Goal: Task Accomplishment & Management: Complete application form

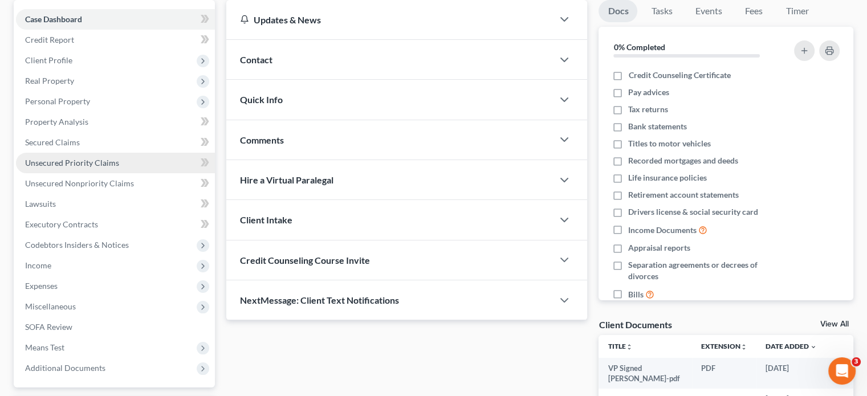
scroll to position [114, 0]
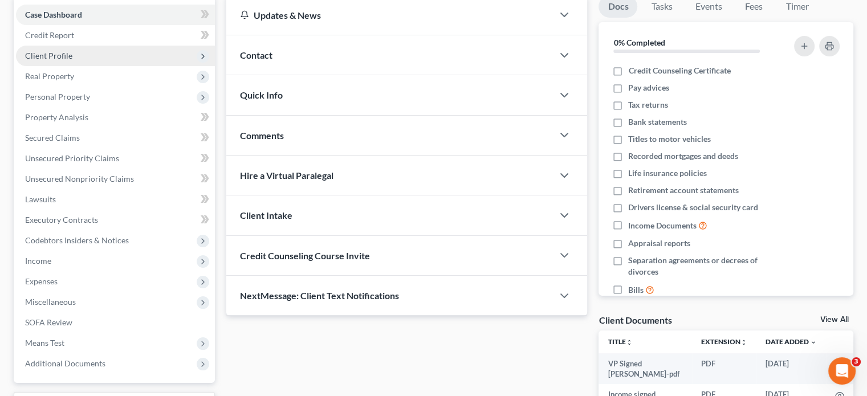
click at [76, 58] on span "Client Profile" at bounding box center [115, 56] width 199 height 21
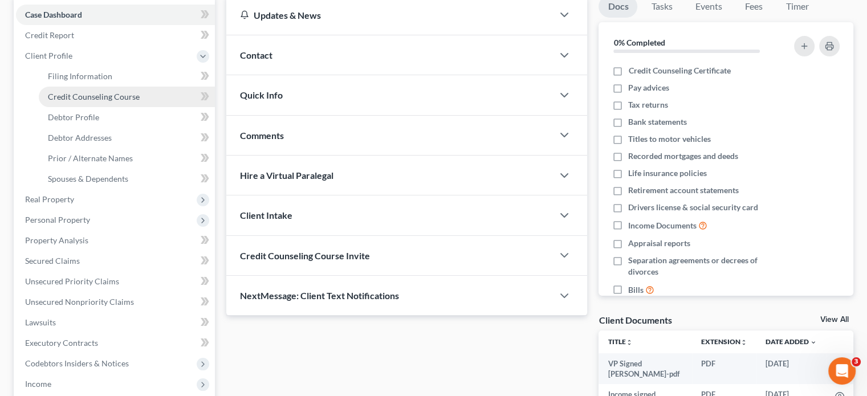
click at [79, 92] on span "Credit Counseling Course" at bounding box center [94, 97] width 92 height 10
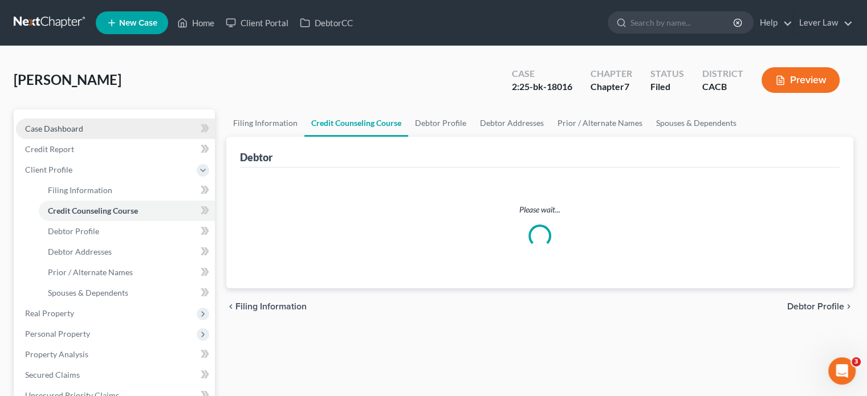
drag, startPoint x: 78, startPoint y: 114, endPoint x: 79, endPoint y: 127, distance: 12.7
click at [78, 114] on div "Case Dashboard Payments Invoices Payments Payments Credit Report Client Profile…" at bounding box center [114, 364] width 201 height 511
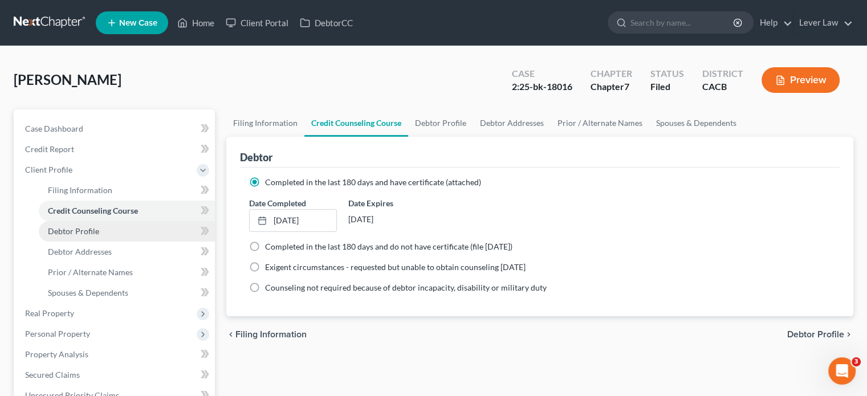
click at [81, 234] on span "Debtor Profile" at bounding box center [73, 231] width 51 height 10
select select "3"
select select "0"
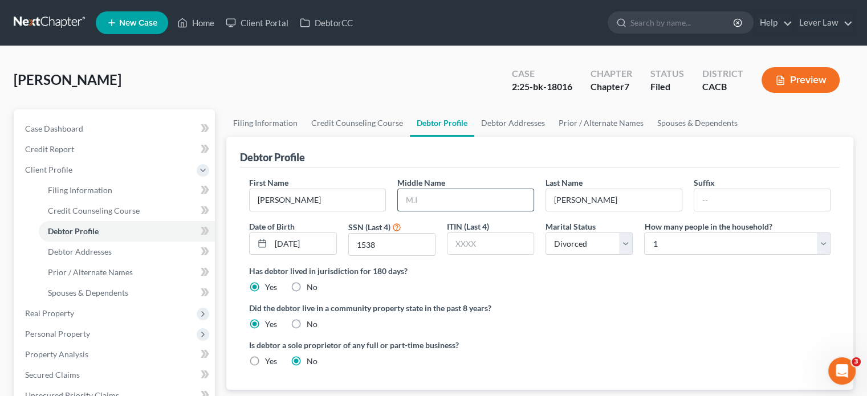
click at [440, 202] on input "text" at bounding box center [466, 200] width 136 height 22
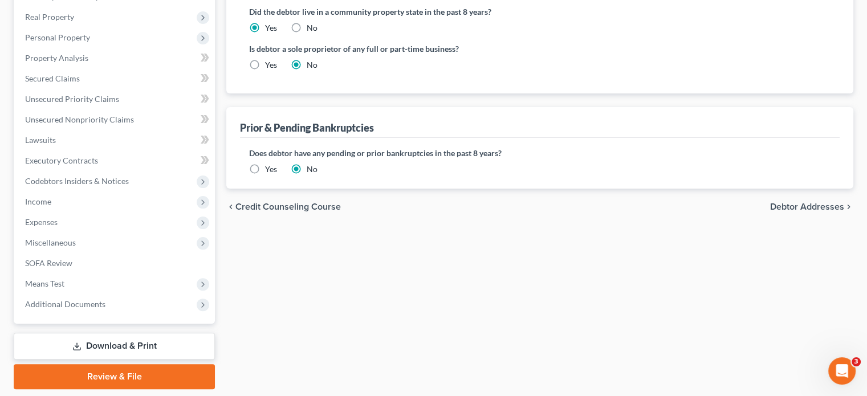
scroll to position [332, 0]
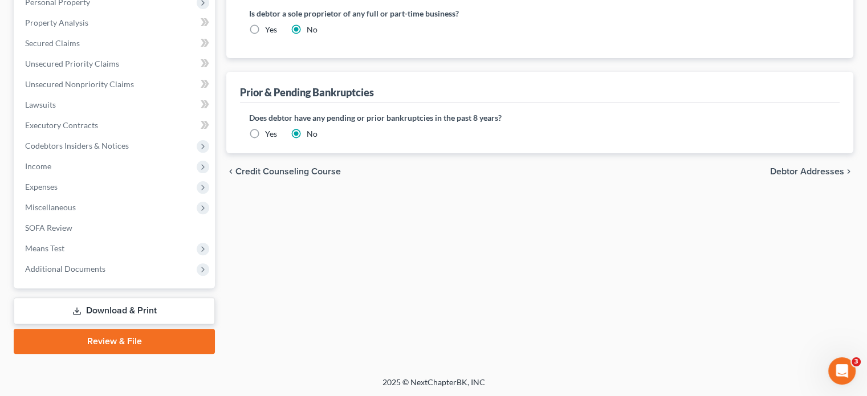
type input "David"
click at [86, 311] on link "Download & Print" at bounding box center [114, 311] width 201 height 27
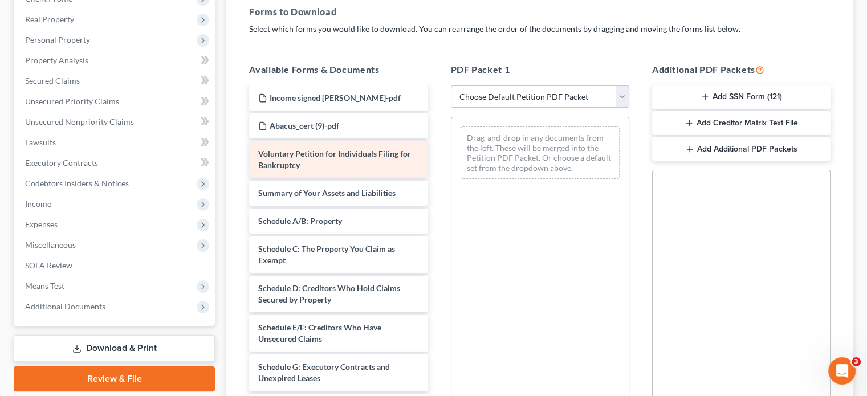
scroll to position [57, 0]
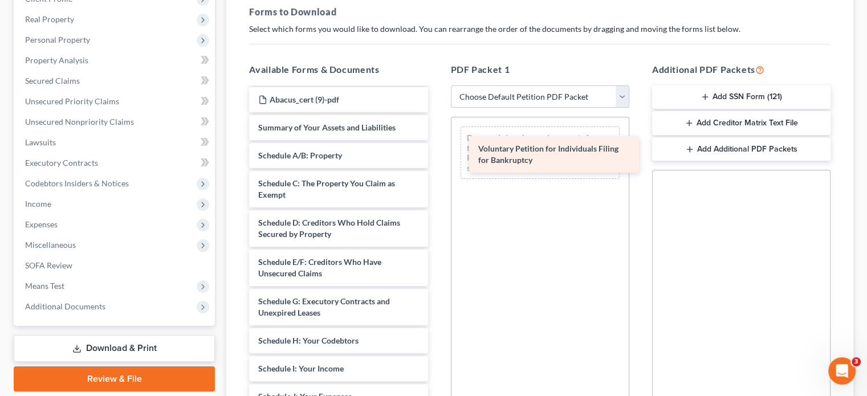
drag, startPoint x: 515, startPoint y: 174, endPoint x: 584, endPoint y: 150, distance: 72.3
click at [437, 152] on div "Voluntary Petition for Individuals Filing for Bankruptcy VP Signed George-pdf I…" at bounding box center [338, 380] width 197 height 698
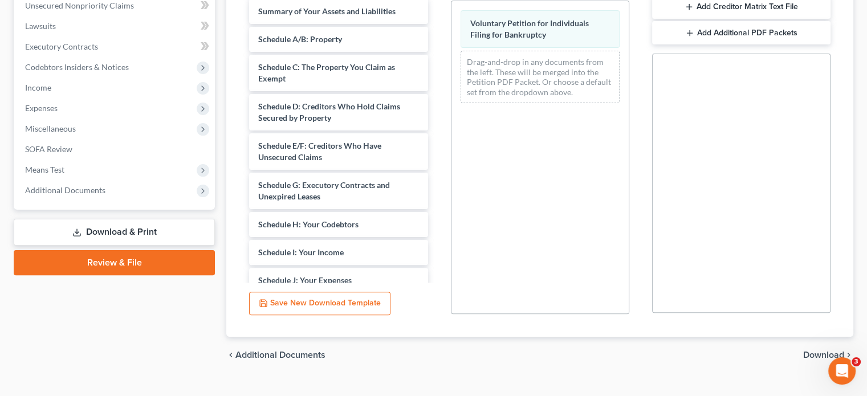
scroll to position [307, 0]
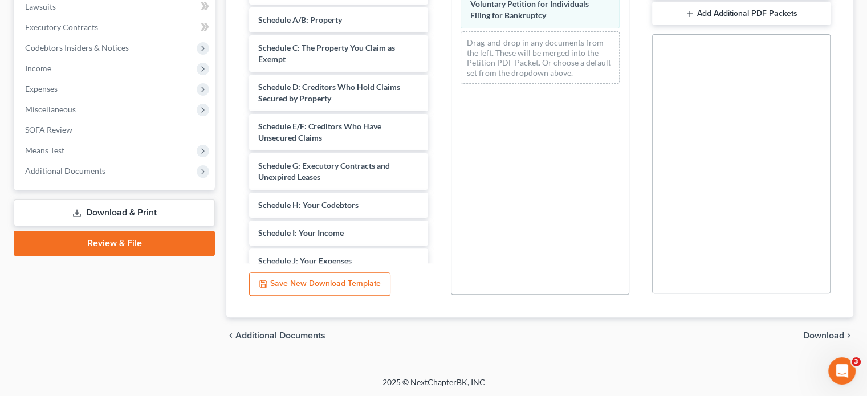
click at [810, 342] on div "chevron_left Additional Documents Download chevron_right" at bounding box center [539, 336] width 627 height 36
click at [817, 336] on span "Download" at bounding box center [823, 335] width 41 height 9
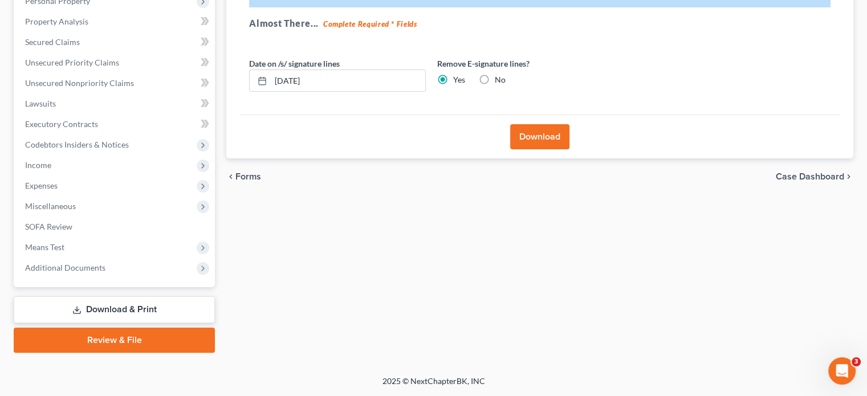
scroll to position [209, 0]
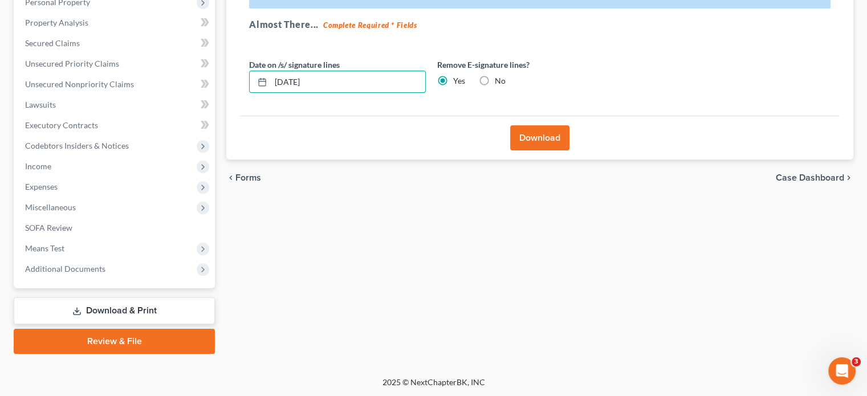
drag, startPoint x: 345, startPoint y: 88, endPoint x: 230, endPoint y: 90, distance: 115.2
click at [230, 90] on div "Download Effective 12/1/17 your court no longer accepts electronic signatures o…" at bounding box center [539, 44] width 627 height 233
click at [542, 139] on button "Download" at bounding box center [539, 137] width 59 height 25
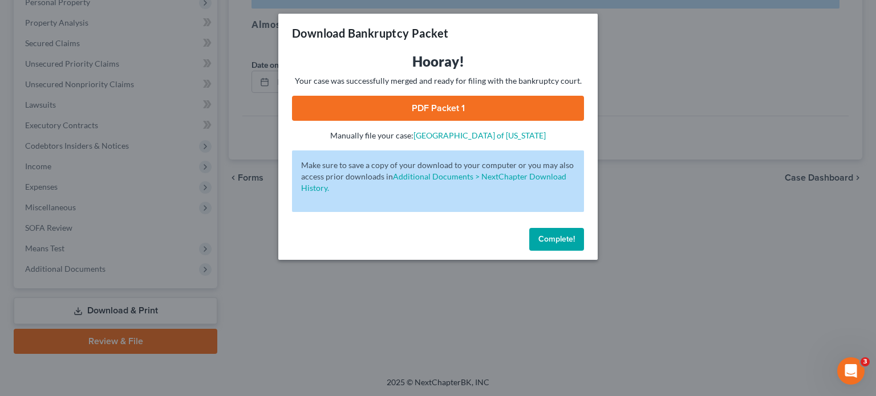
click at [355, 102] on link "PDF Packet 1" at bounding box center [438, 108] width 292 height 25
click at [552, 241] on span "Complete!" at bounding box center [556, 239] width 36 height 10
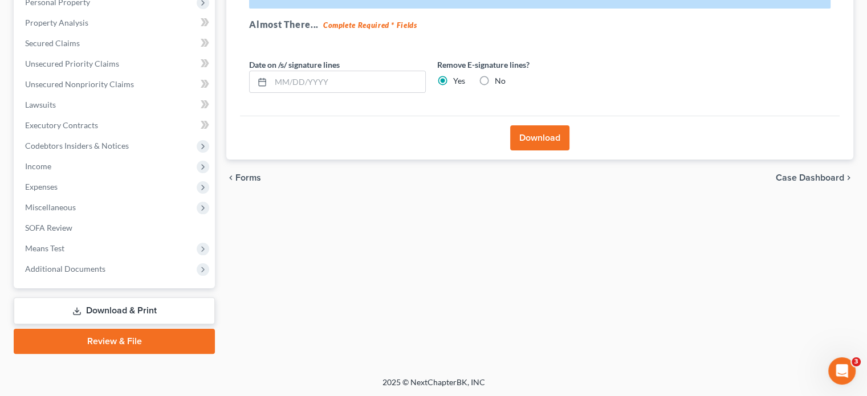
scroll to position [0, 0]
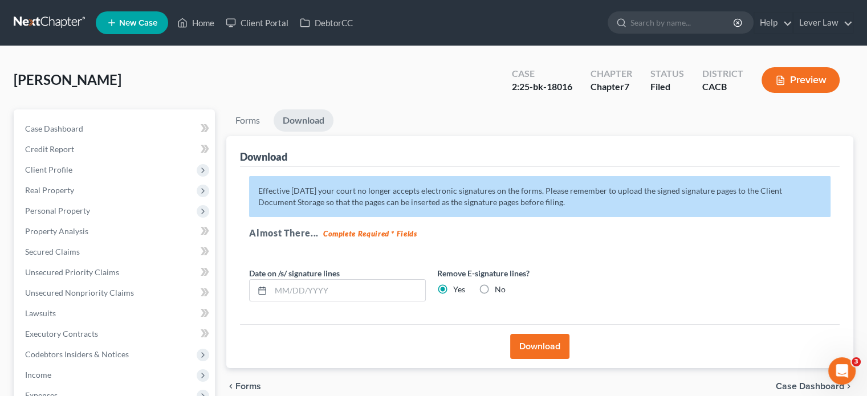
click at [59, 25] on link at bounding box center [50, 23] width 73 height 21
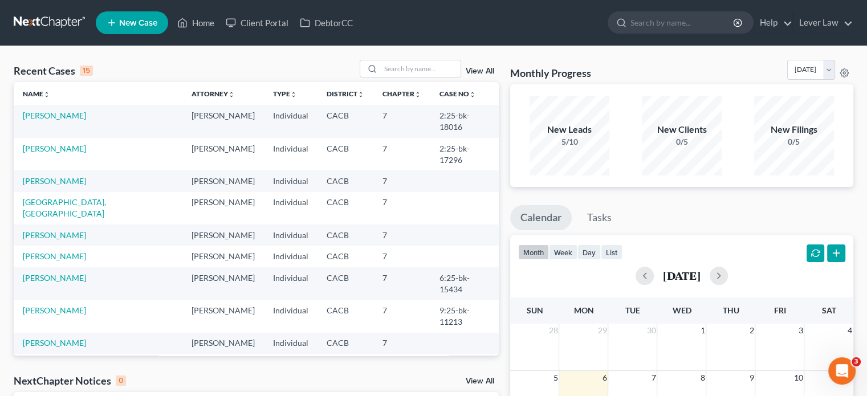
click at [381, 91] on th "Chapter unfold_more expand_more expand_less" at bounding box center [401, 93] width 57 height 23
click at [420, 70] on input "search" at bounding box center [421, 68] width 80 height 17
type input "s"
type input "david shin"
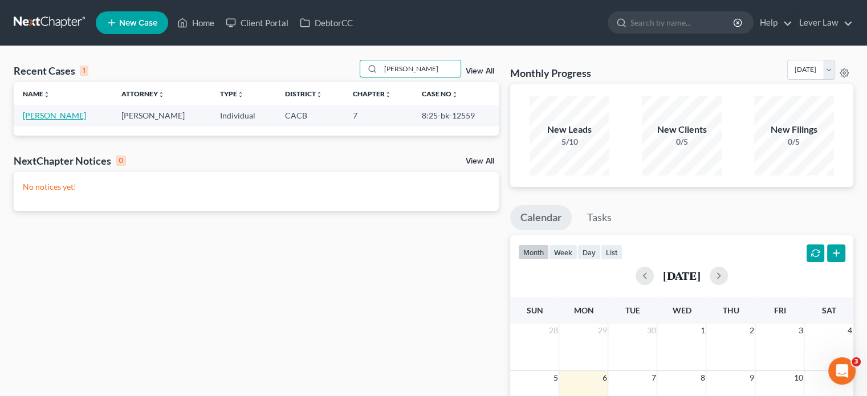
click at [59, 116] on td "[PERSON_NAME]" at bounding box center [63, 115] width 99 height 21
click at [57, 115] on link "[PERSON_NAME]" at bounding box center [54, 116] width 63 height 10
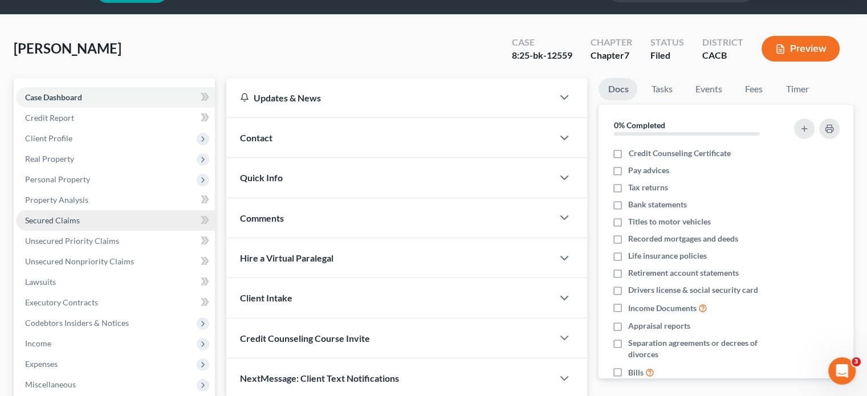
scroll to position [57, 0]
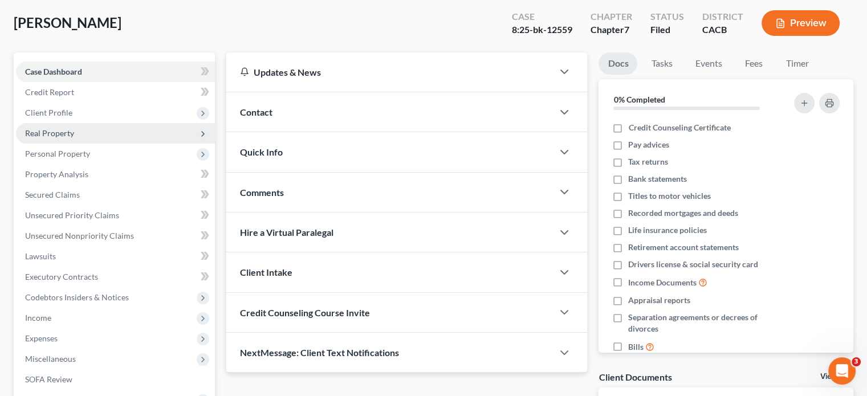
click at [66, 141] on span "Real Property" at bounding box center [115, 133] width 199 height 21
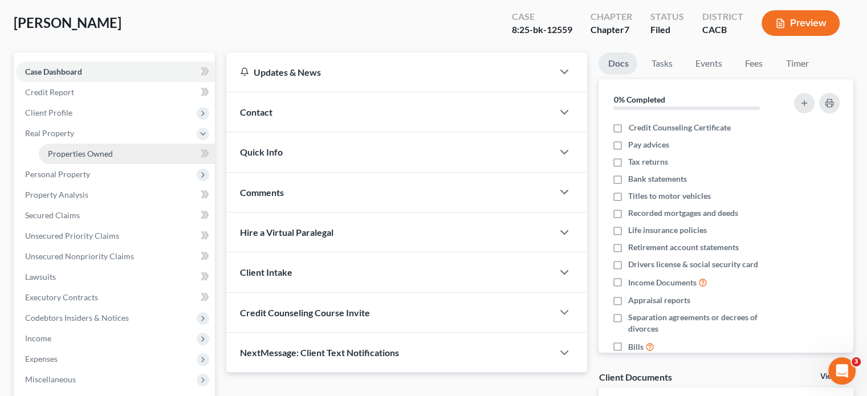
click at [65, 157] on span "Properties Owned" at bounding box center [80, 154] width 65 height 10
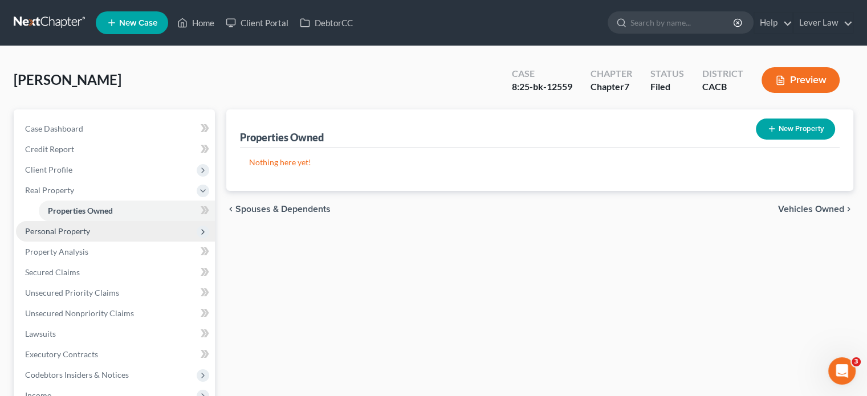
click at [68, 228] on span "Personal Property" at bounding box center [57, 231] width 65 height 10
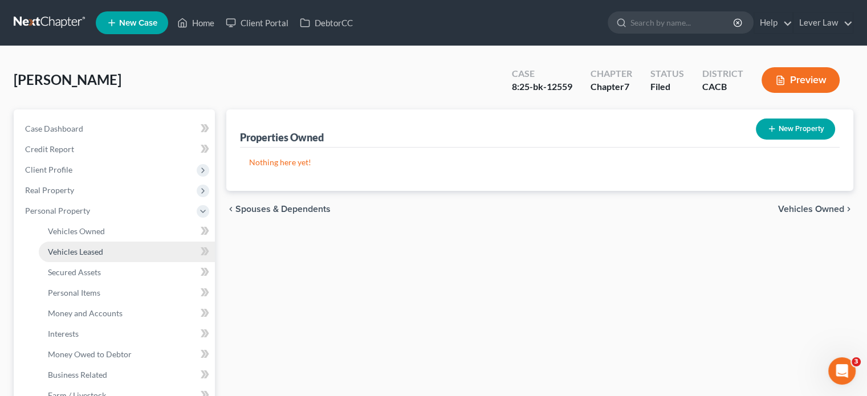
click at [71, 247] on span "Vehicles Leased" at bounding box center [75, 252] width 55 height 10
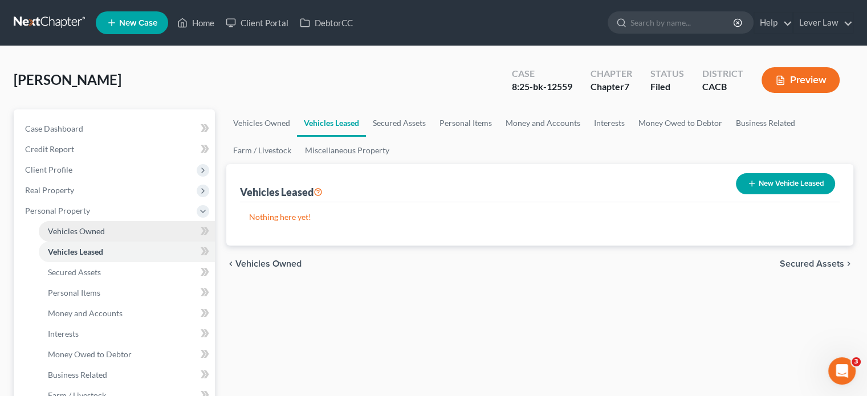
click at [80, 232] on span "Vehicles Owned" at bounding box center [76, 231] width 57 height 10
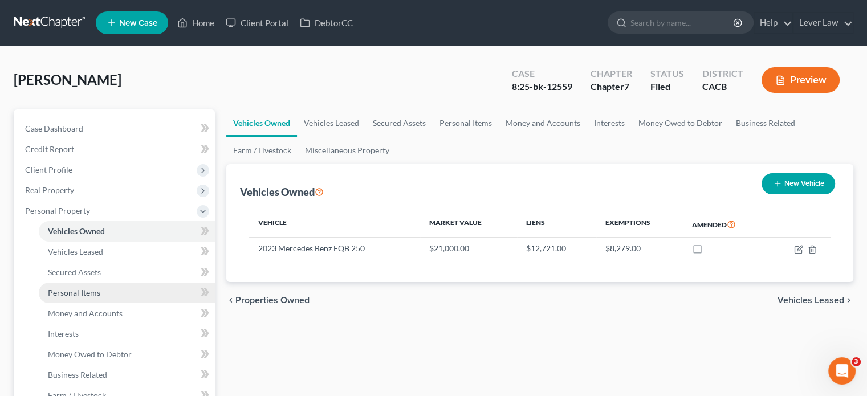
click at [111, 295] on link "Personal Items" at bounding box center [127, 293] width 176 height 21
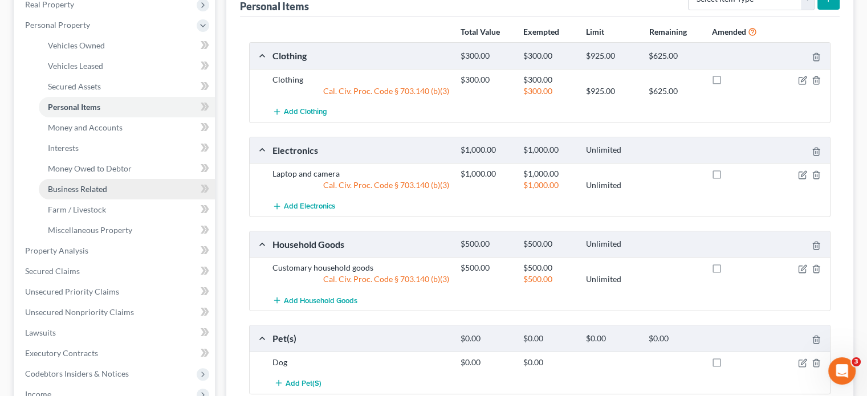
scroll to position [171, 0]
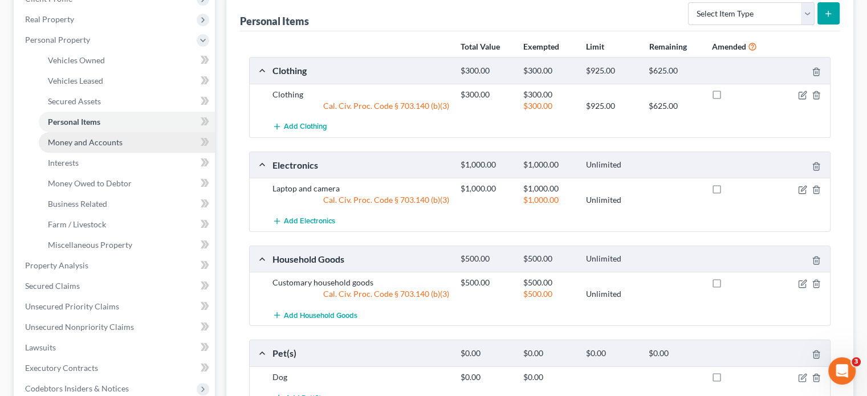
click at [109, 150] on link "Money and Accounts" at bounding box center [127, 142] width 176 height 21
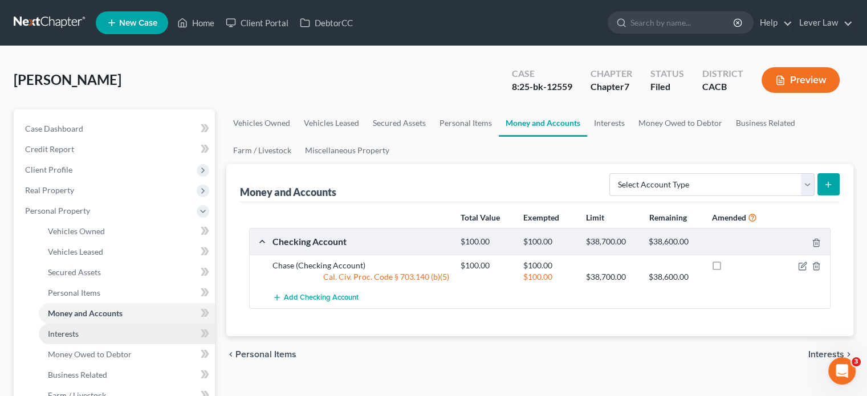
click at [105, 338] on link "Interests" at bounding box center [127, 334] width 176 height 21
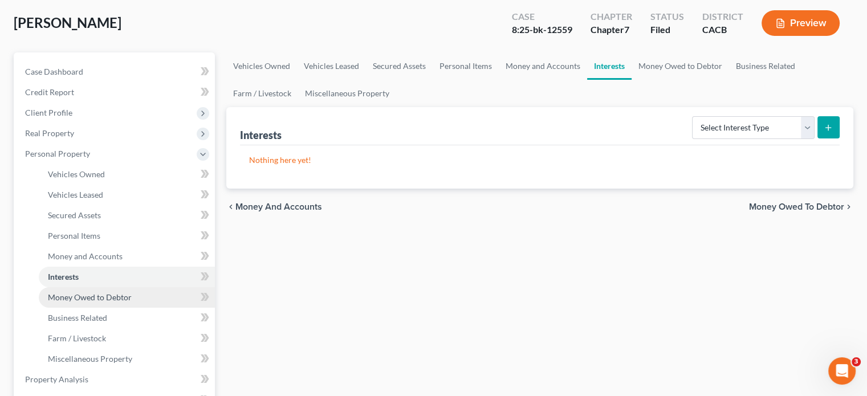
click at [100, 300] on span "Money Owed to Debtor" at bounding box center [90, 297] width 84 height 10
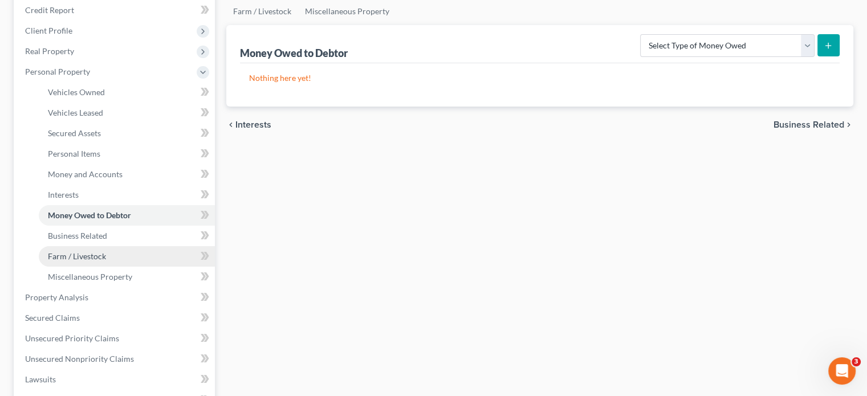
scroll to position [171, 0]
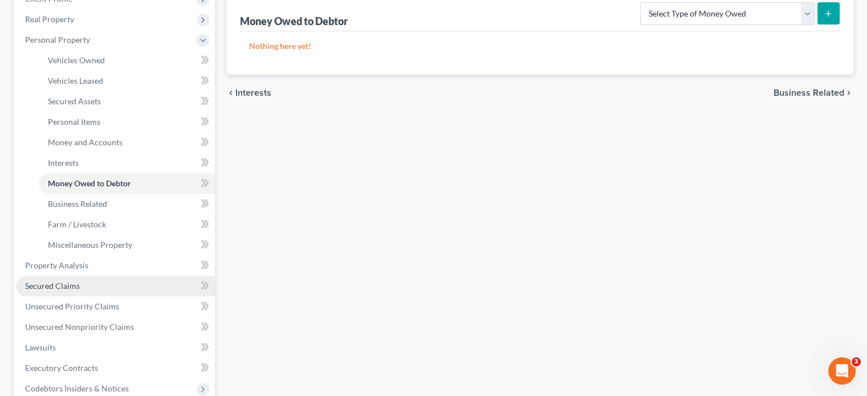
click at [47, 287] on span "Secured Claims" at bounding box center [52, 286] width 55 height 10
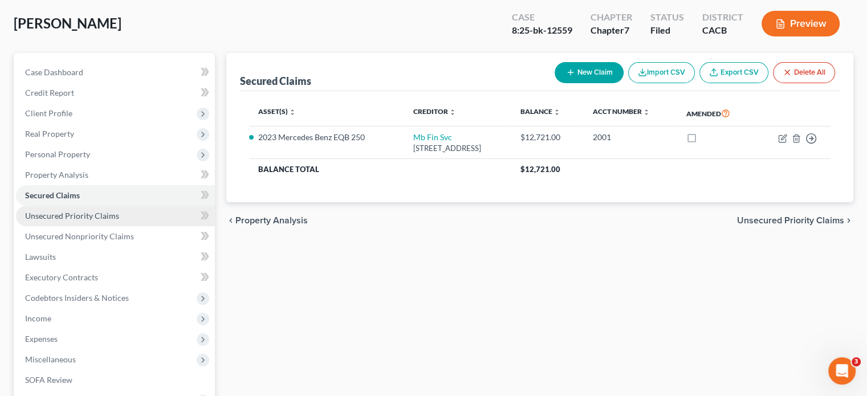
scroll to position [57, 0]
click at [81, 214] on span "Unsecured Priority Claims" at bounding box center [72, 215] width 94 height 10
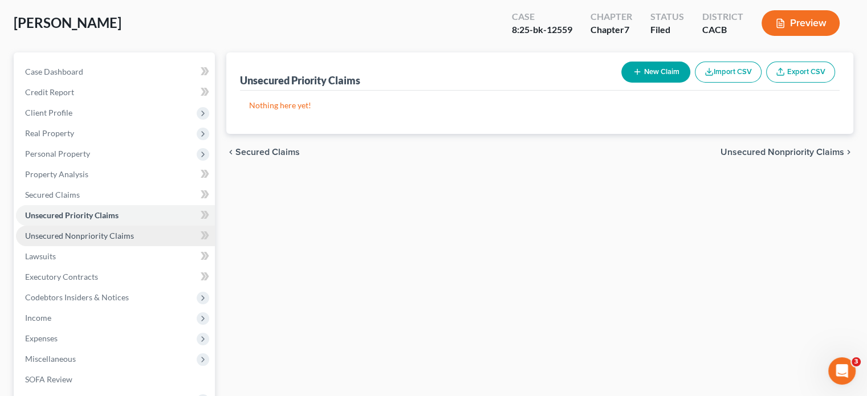
click at [82, 233] on span "Unsecured Nonpriority Claims" at bounding box center [79, 236] width 109 height 10
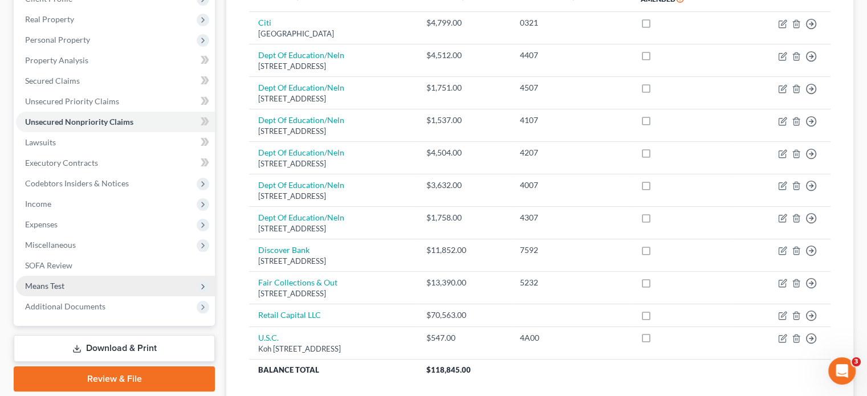
scroll to position [171, 0]
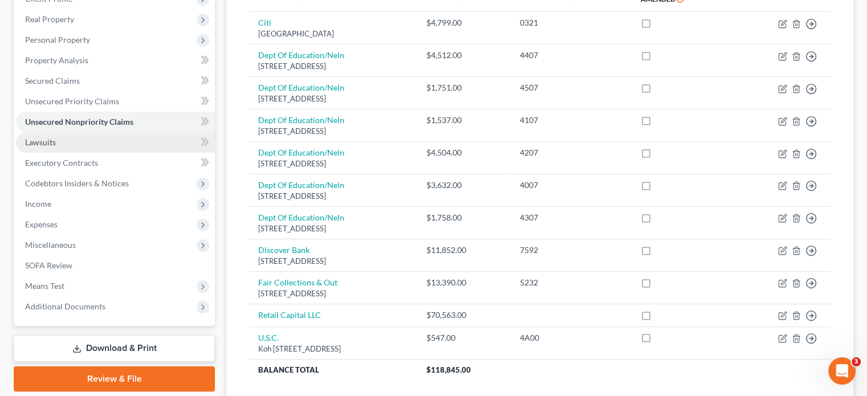
click at [67, 146] on link "Lawsuits" at bounding box center [115, 142] width 199 height 21
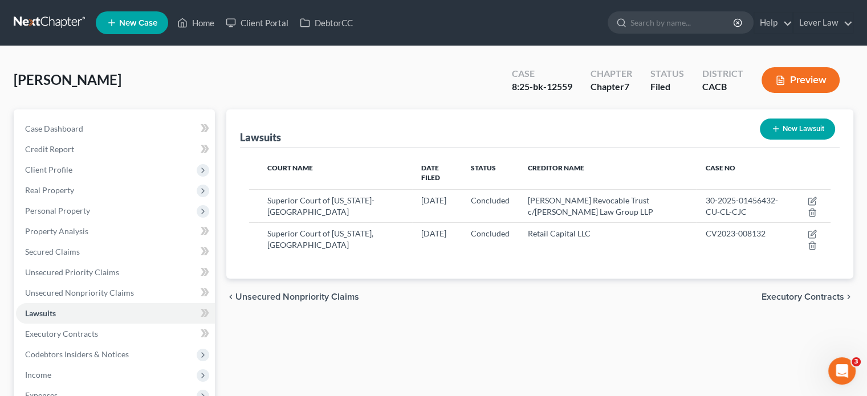
click at [728, 349] on div "Lawsuits New Lawsuit Court Name Date Filed Status Creditor Name Case No Superio…" at bounding box center [540, 335] width 638 height 453
click at [46, 25] on link at bounding box center [50, 23] width 73 height 21
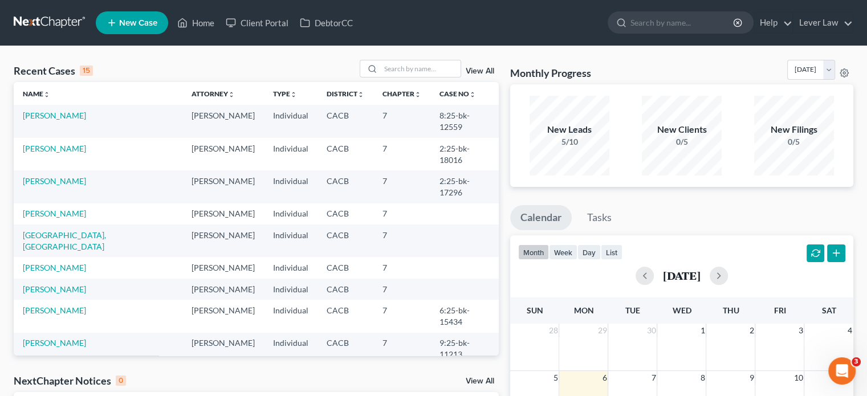
click at [693, 219] on ul "Calendar Tasks" at bounding box center [681, 220] width 343 height 30
click at [73, 284] on link "[PERSON_NAME]" at bounding box center [54, 289] width 63 height 10
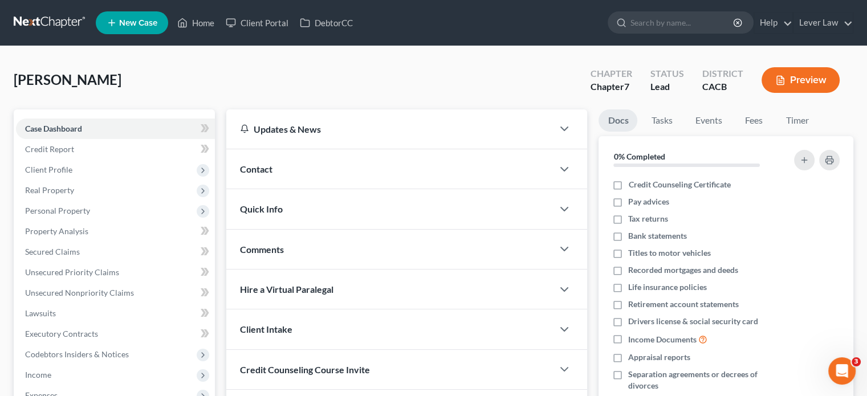
click at [686, 109] on li "Events" at bounding box center [708, 122] width 45 height 27
click at [27, 25] on link at bounding box center [50, 23] width 73 height 21
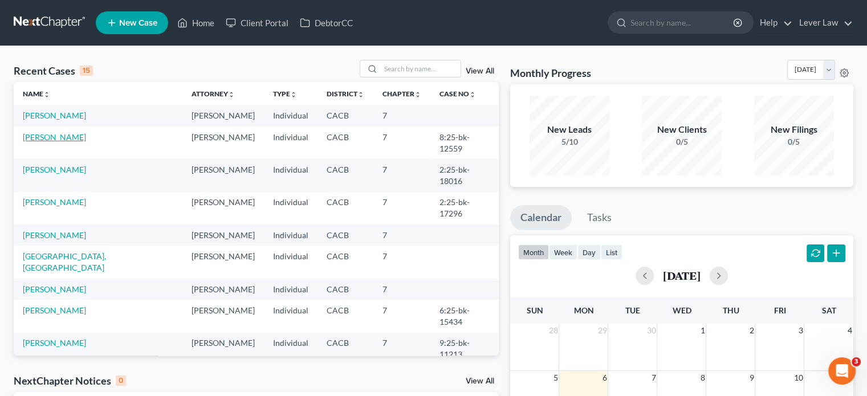
click at [47, 138] on link "[PERSON_NAME]" at bounding box center [54, 137] width 63 height 10
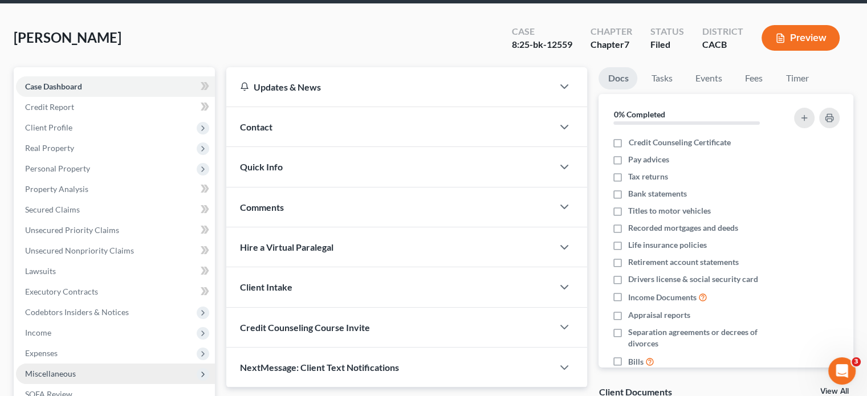
scroll to position [57, 0]
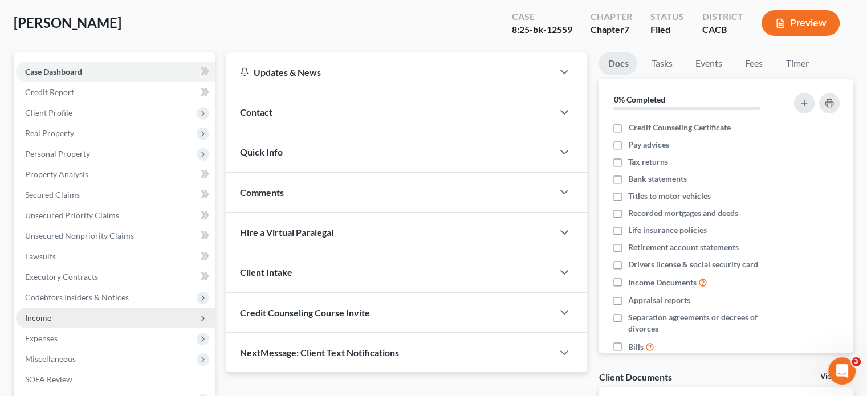
click at [121, 312] on span "Income" at bounding box center [115, 318] width 199 height 21
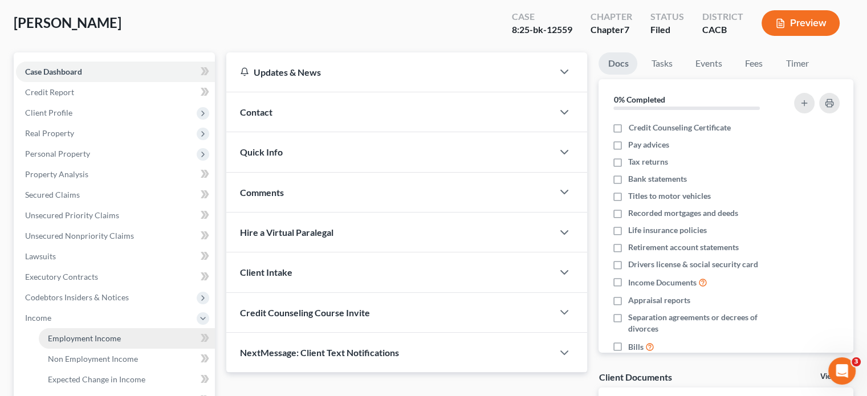
drag, startPoint x: 115, startPoint y: 335, endPoint x: 133, endPoint y: 330, distance: 18.8
click at [115, 335] on span "Employment Income" at bounding box center [84, 338] width 73 height 10
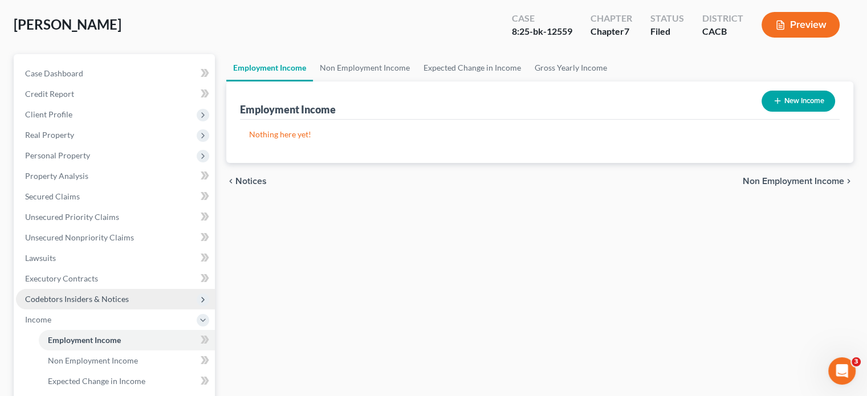
scroll to position [57, 0]
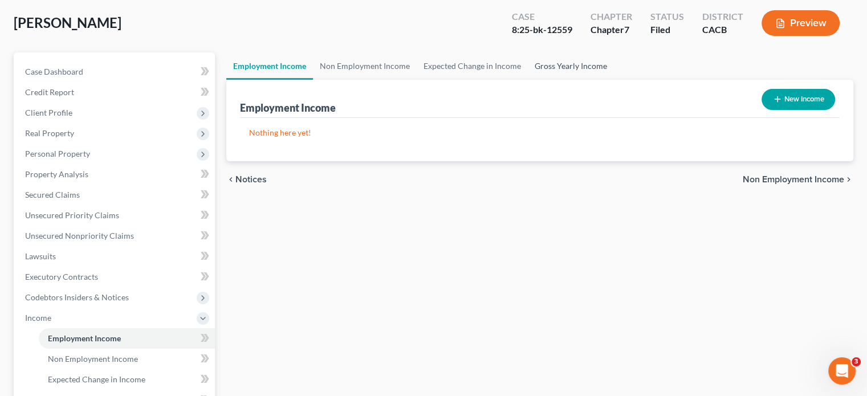
click at [569, 59] on link "Gross Yearly Income" at bounding box center [571, 65] width 86 height 27
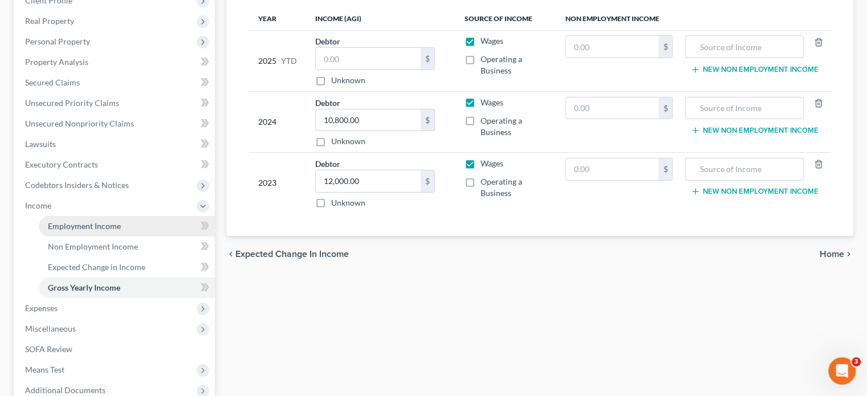
scroll to position [171, 0]
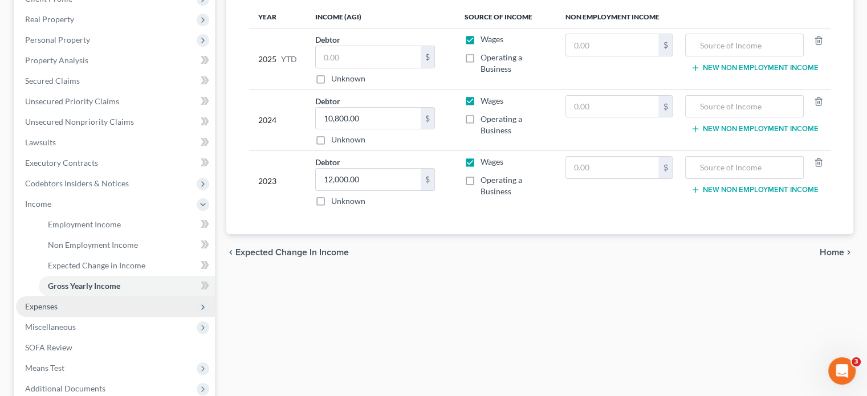
drag, startPoint x: 59, startPoint y: 312, endPoint x: 74, endPoint y: 314, distance: 14.4
click at [59, 312] on span "Expenses" at bounding box center [115, 306] width 199 height 21
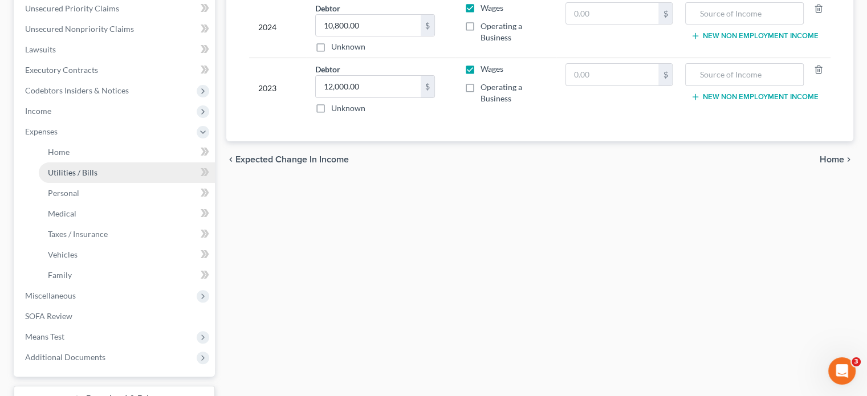
scroll to position [285, 0]
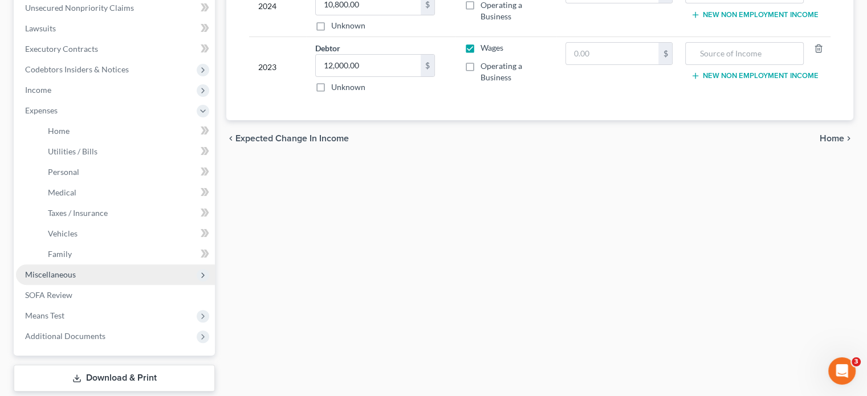
click at [88, 269] on span "Miscellaneous" at bounding box center [115, 275] width 199 height 21
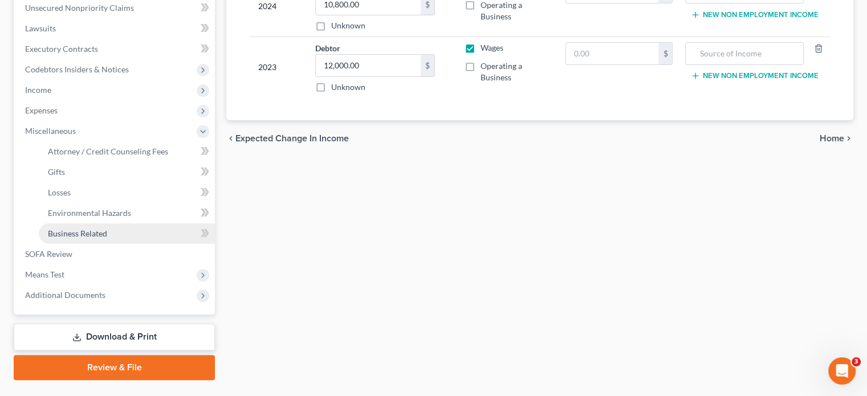
click at [107, 231] on link "Business Related" at bounding box center [127, 233] width 176 height 21
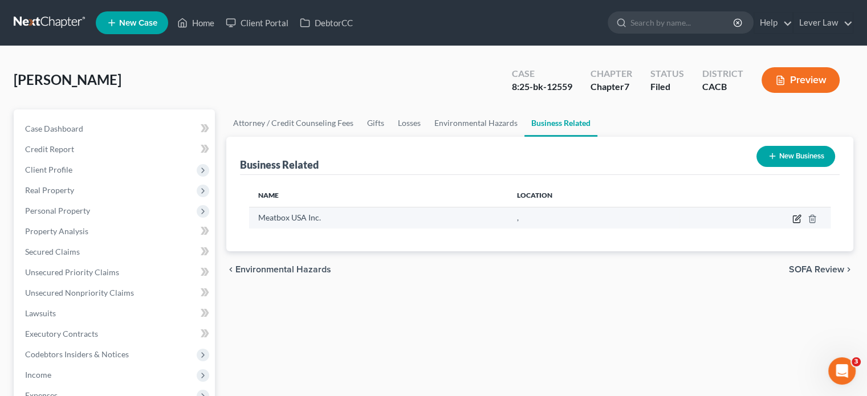
click at [794, 219] on icon "button" at bounding box center [796, 218] width 9 height 9
select select "officer"
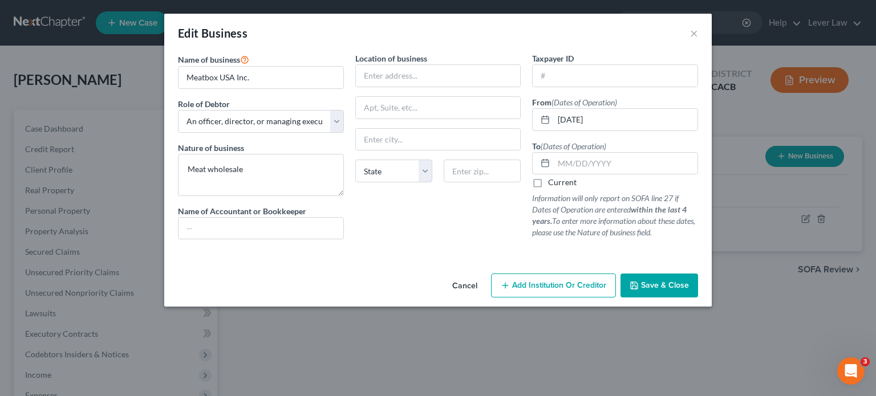
click at [680, 287] on span "Save & Close" at bounding box center [665, 285] width 48 height 10
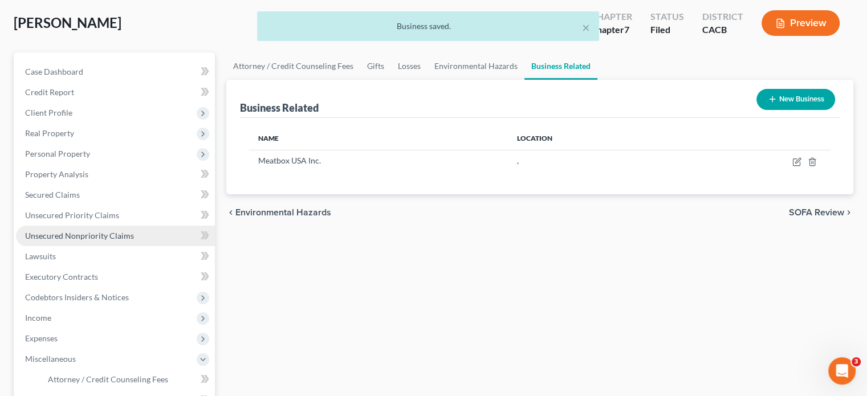
click at [96, 243] on link "Unsecured Nonpriority Claims" at bounding box center [115, 236] width 199 height 21
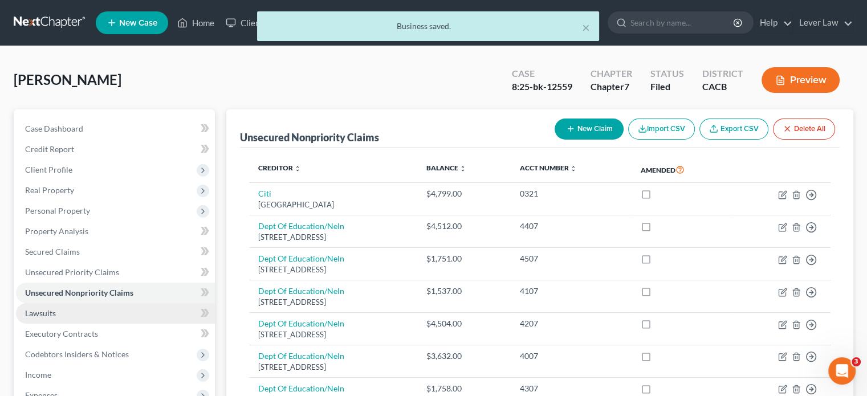
click at [30, 316] on span "Lawsuits" at bounding box center [40, 313] width 31 height 10
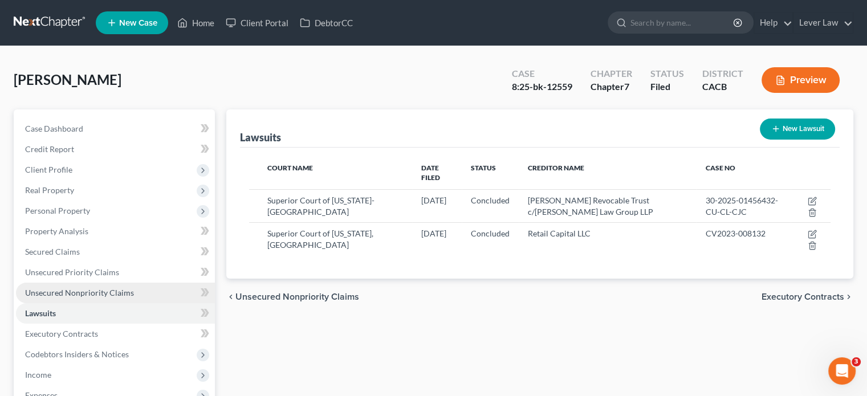
click at [84, 292] on span "Unsecured Nonpriority Claims" at bounding box center [79, 293] width 109 height 10
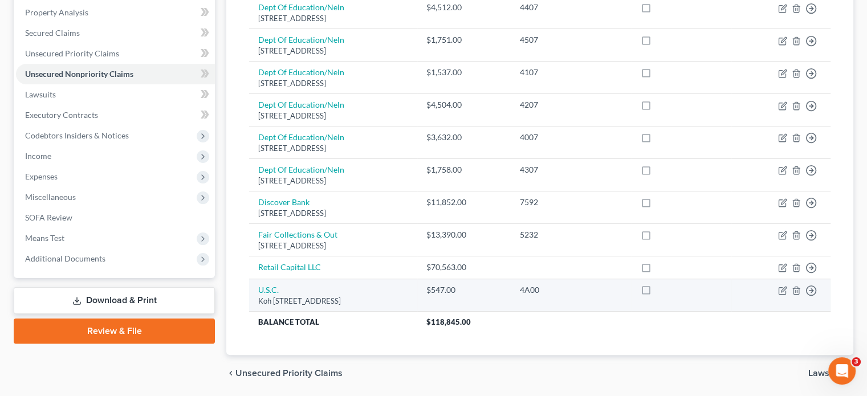
scroll to position [228, 0]
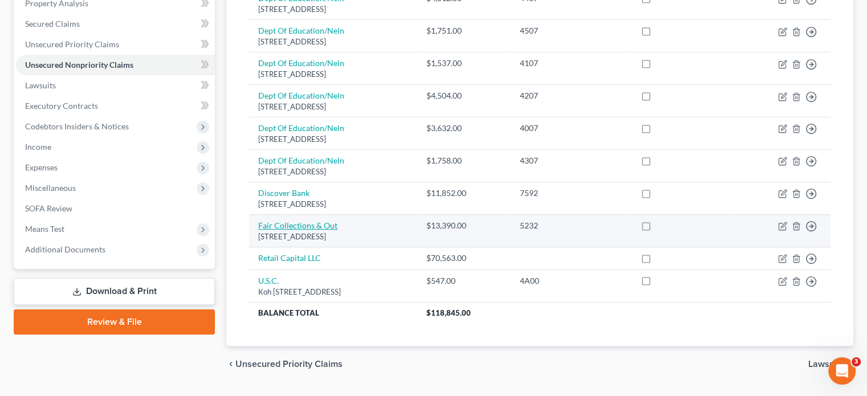
click at [307, 227] on link "Fair Collections & Out" at bounding box center [297, 226] width 79 height 10
select select "21"
select select "1"
select select "0"
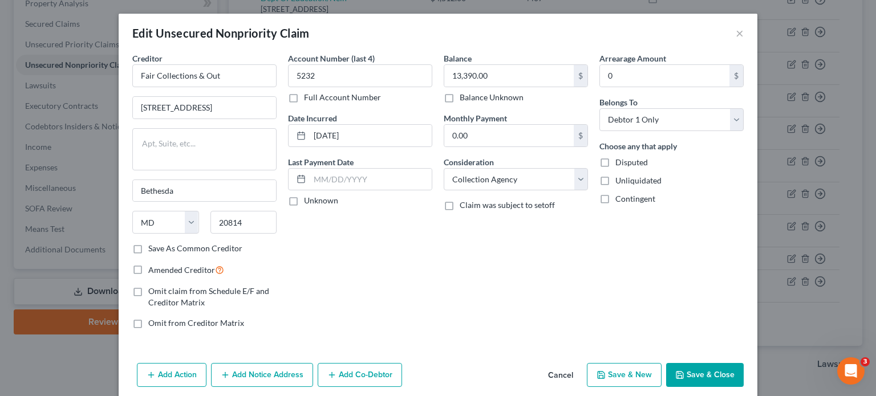
click at [690, 378] on button "Save & Close" at bounding box center [705, 375] width 78 height 24
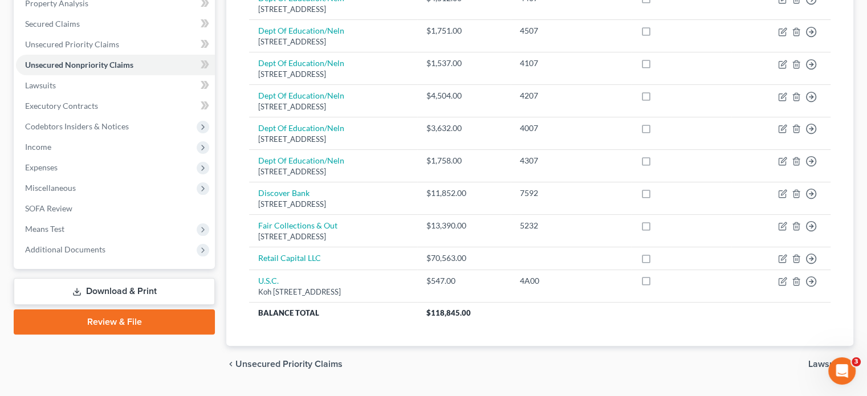
scroll to position [0, 0]
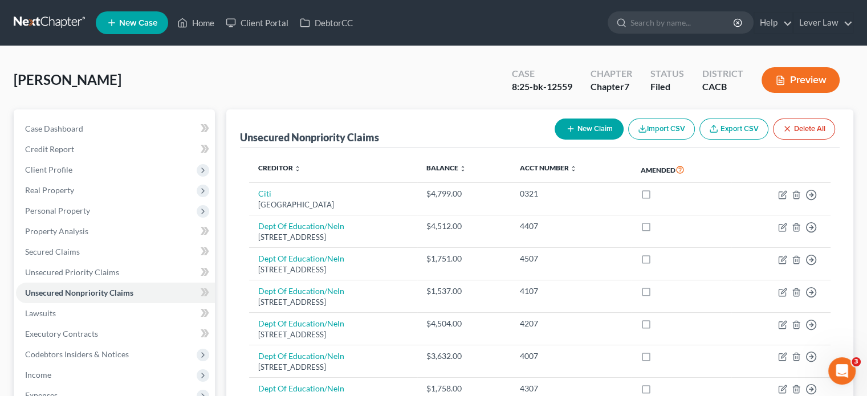
click at [43, 18] on link at bounding box center [50, 23] width 73 height 21
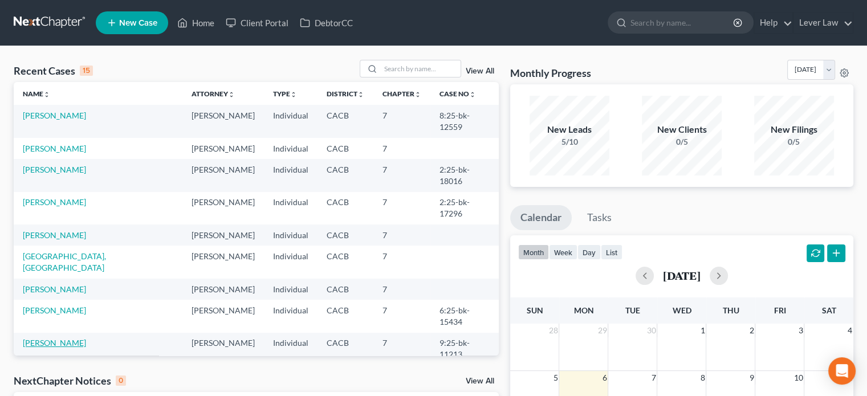
click at [58, 338] on link "[PERSON_NAME]" at bounding box center [54, 343] width 63 height 10
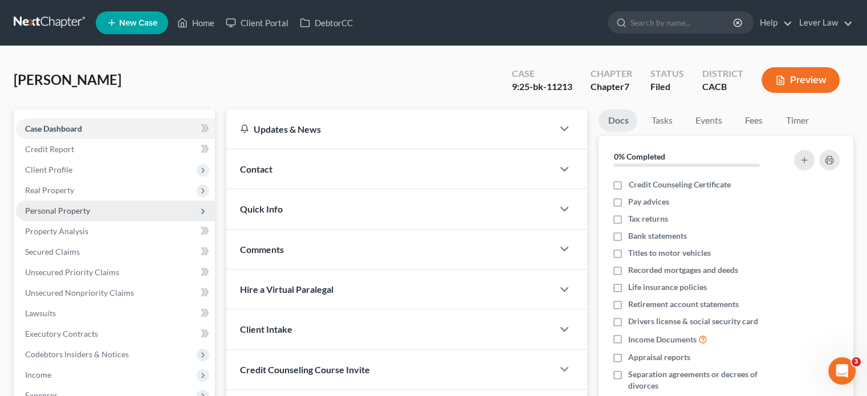
click at [80, 205] on span "Personal Property" at bounding box center [115, 211] width 199 height 21
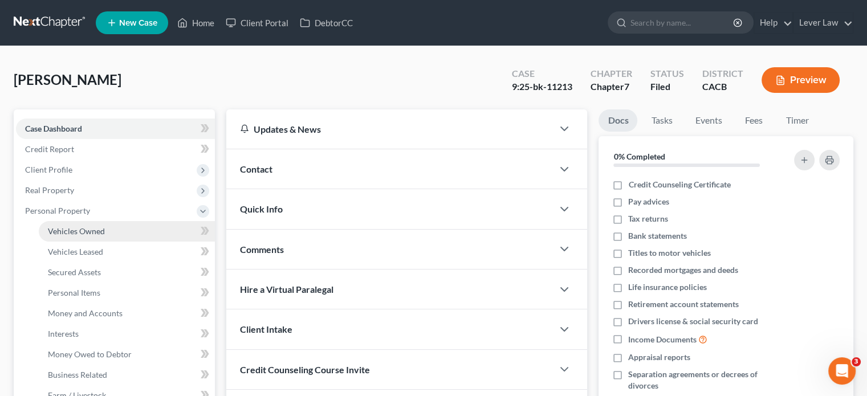
click at [71, 225] on link "Vehicles Owned" at bounding box center [127, 231] width 176 height 21
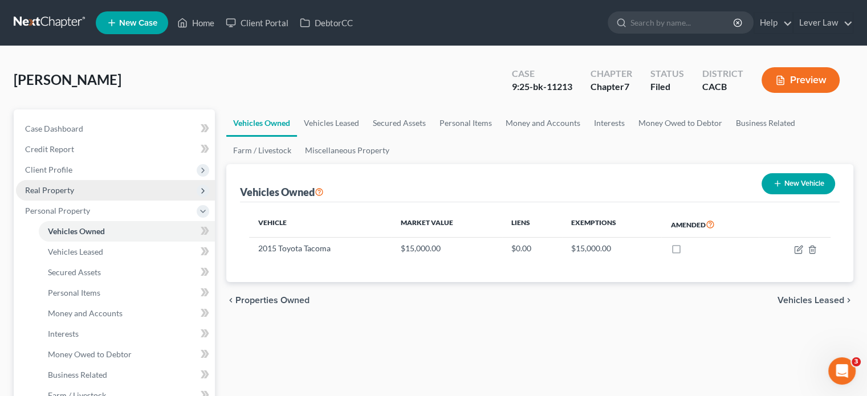
click at [74, 198] on span "Real Property" at bounding box center [115, 190] width 199 height 21
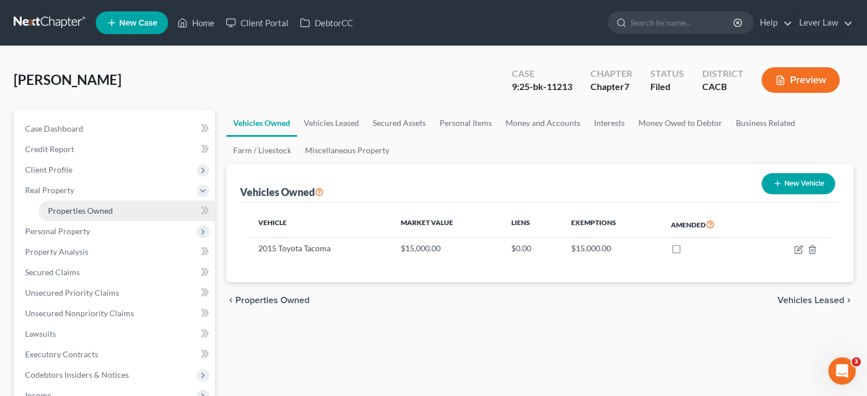
click at [73, 206] on span "Properties Owned" at bounding box center [80, 211] width 65 height 10
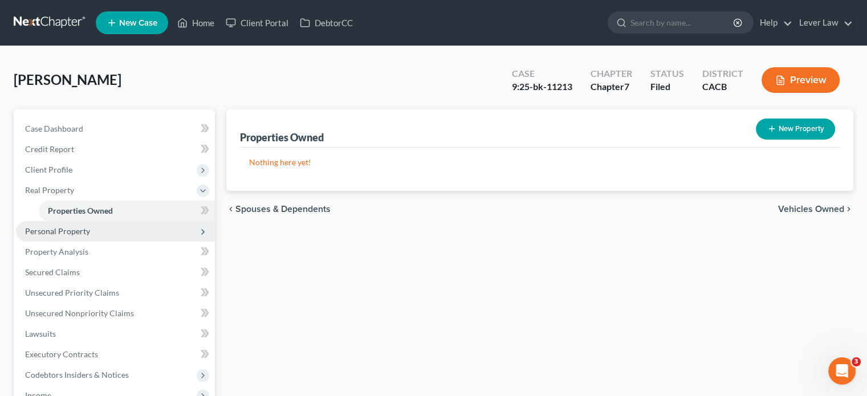
click at [65, 237] on span "Personal Property" at bounding box center [115, 231] width 199 height 21
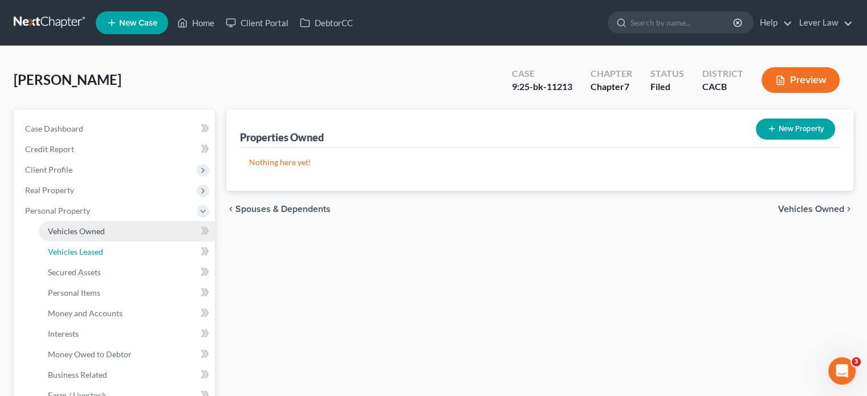
click at [64, 245] on link "Vehicles Leased" at bounding box center [127, 252] width 176 height 21
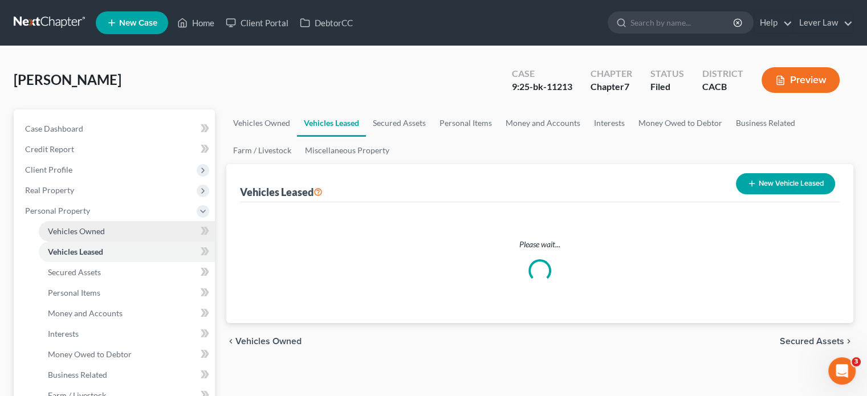
click at [65, 239] on link "Vehicles Owned" at bounding box center [127, 231] width 176 height 21
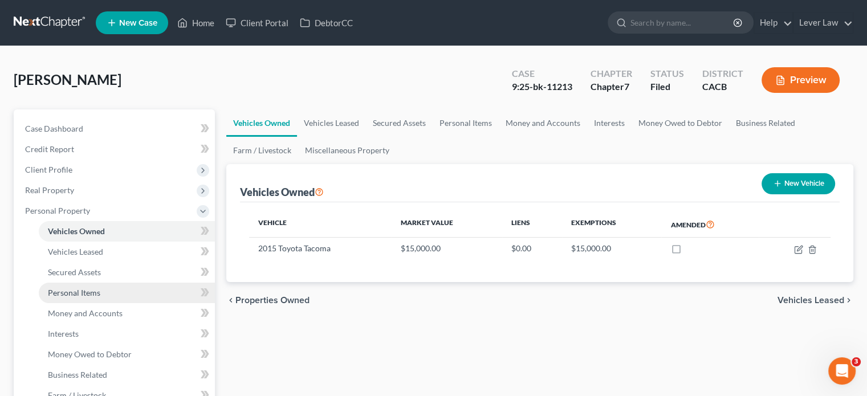
click at [66, 294] on span "Personal Items" at bounding box center [74, 293] width 52 height 10
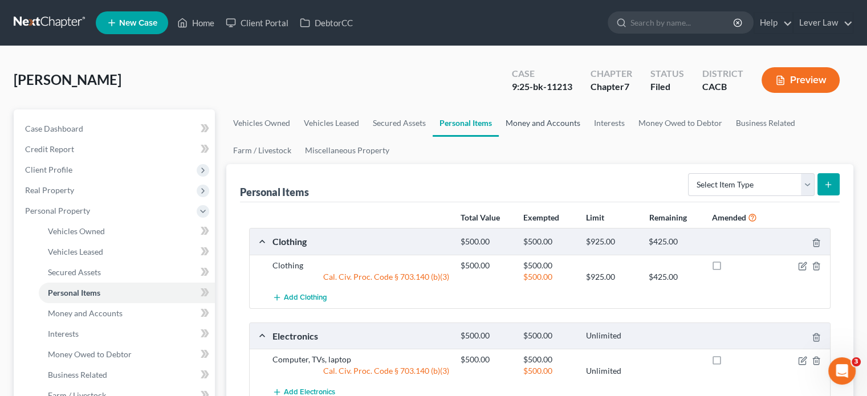
click at [527, 126] on link "Money and Accounts" at bounding box center [543, 122] width 88 height 27
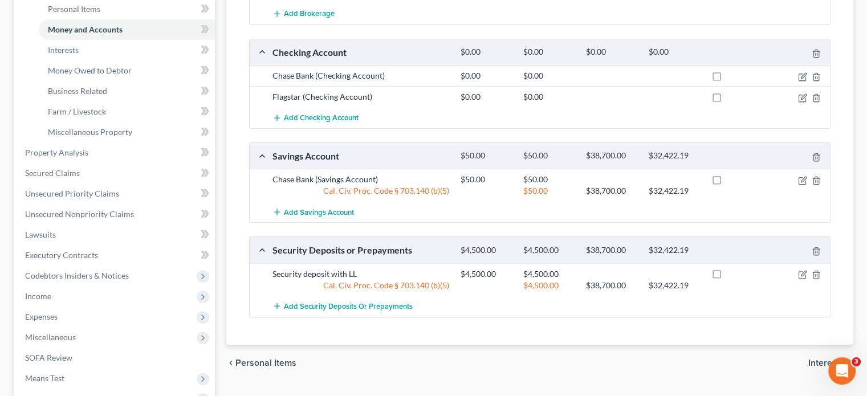
scroll to position [285, 0]
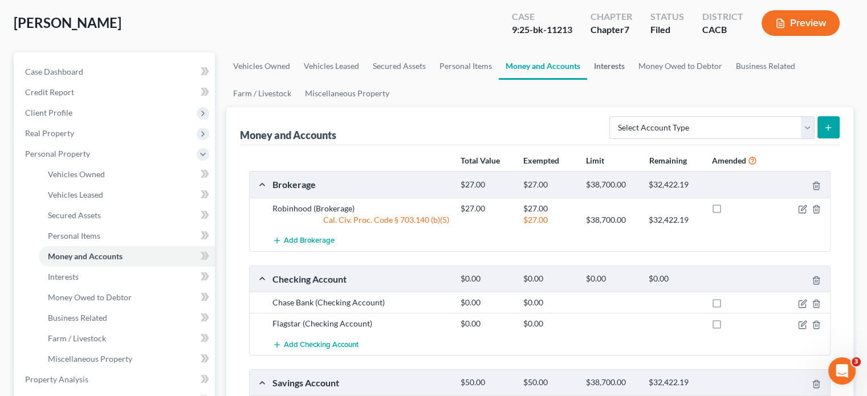
click at [613, 62] on link "Interests" at bounding box center [609, 65] width 44 height 27
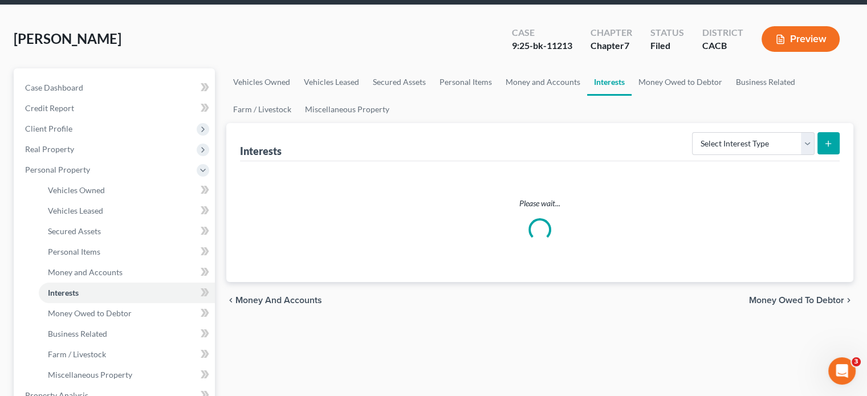
scroll to position [57, 0]
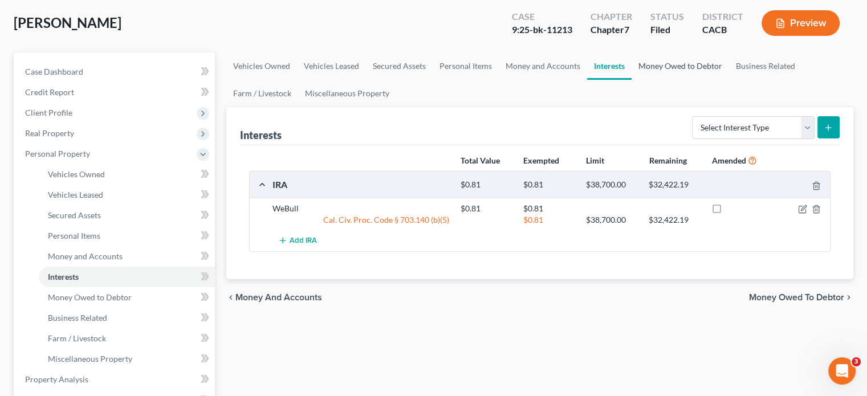
click at [672, 66] on link "Money Owed to Debtor" at bounding box center [680, 65] width 97 height 27
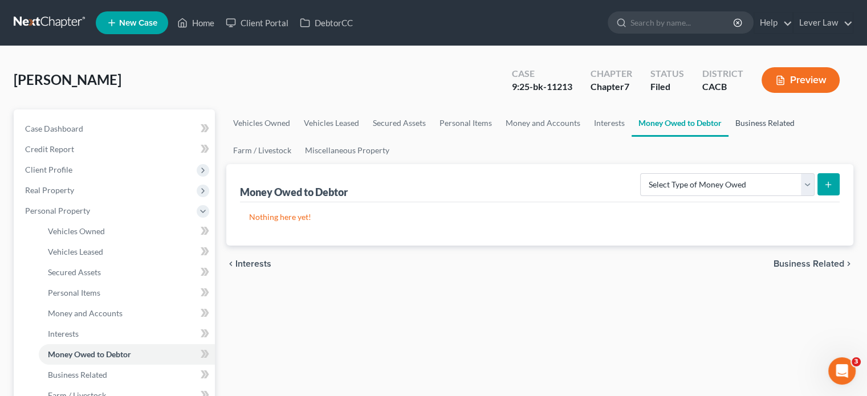
click at [739, 133] on link "Business Related" at bounding box center [765, 122] width 73 height 27
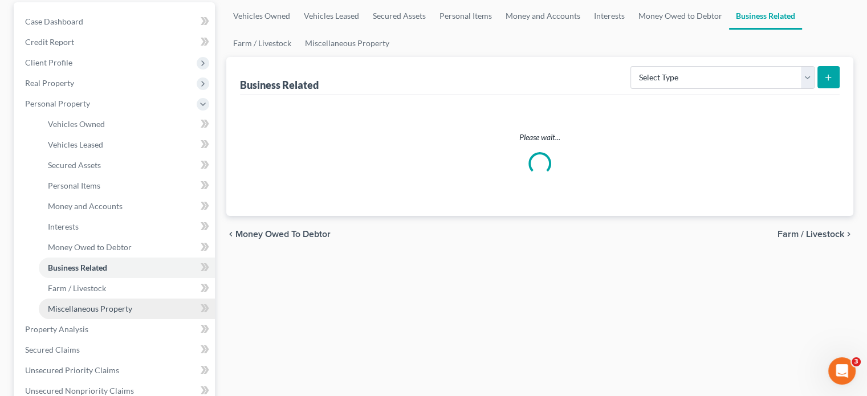
scroll to position [114, 0]
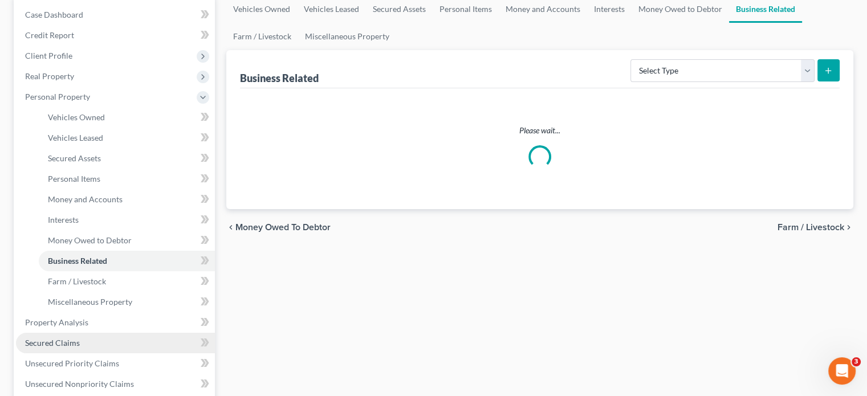
click at [59, 341] on span "Secured Claims" at bounding box center [52, 343] width 55 height 10
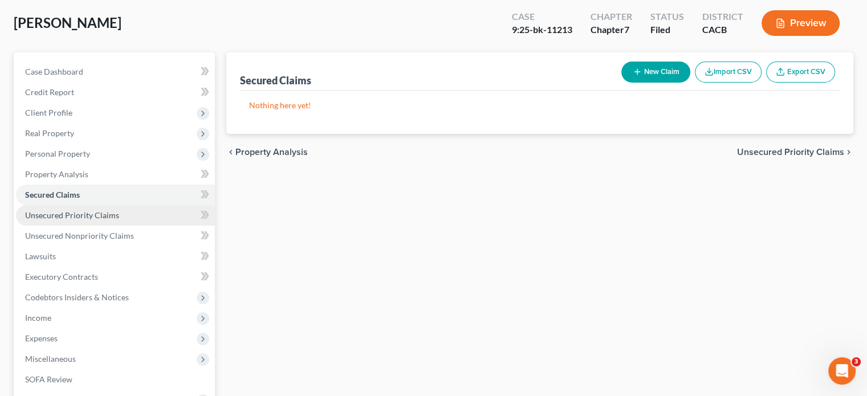
click at [83, 219] on span "Unsecured Priority Claims" at bounding box center [72, 215] width 94 height 10
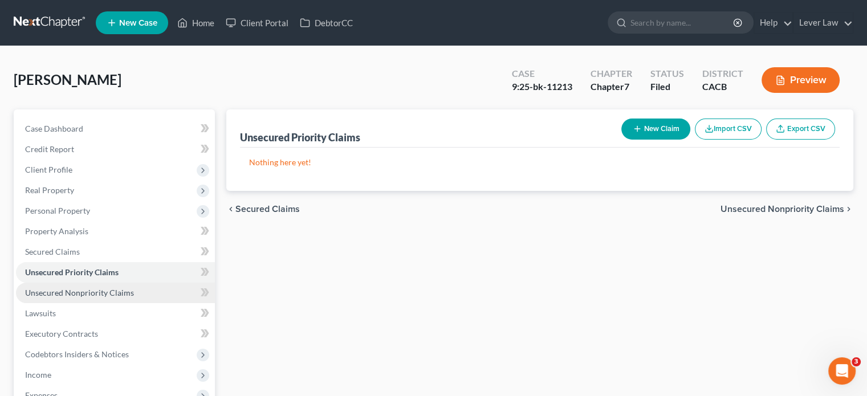
click at [132, 294] on link "Unsecured Nonpriority Claims" at bounding box center [115, 293] width 199 height 21
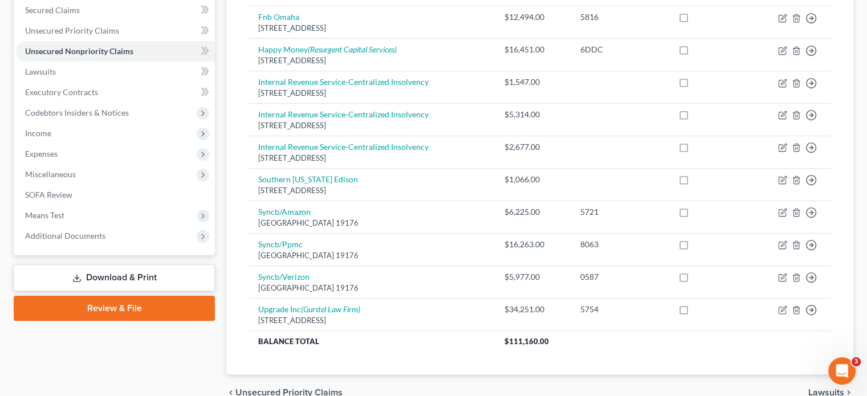
scroll to position [241, 0]
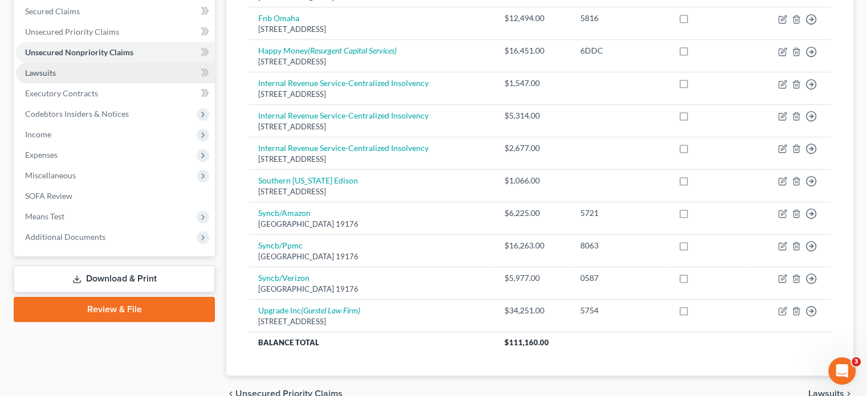
click at [63, 79] on link "Lawsuits" at bounding box center [115, 73] width 199 height 21
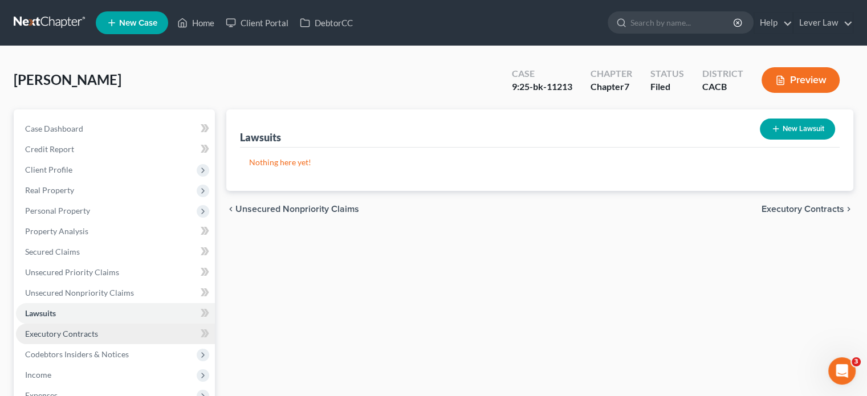
click at [83, 335] on span "Executory Contracts" at bounding box center [61, 334] width 73 height 10
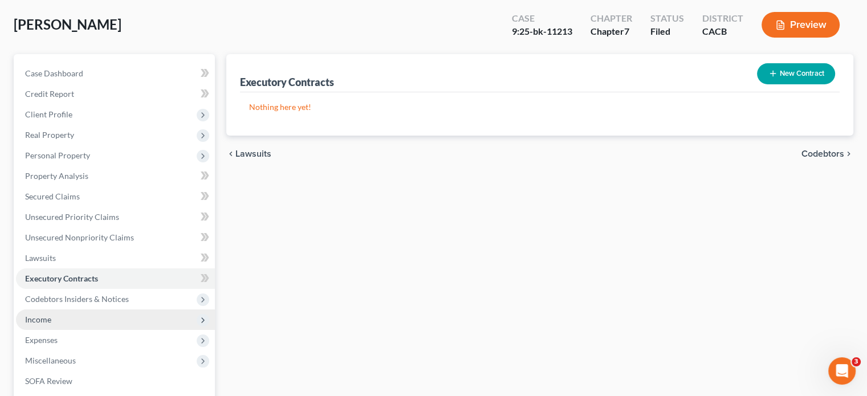
scroll to position [57, 0]
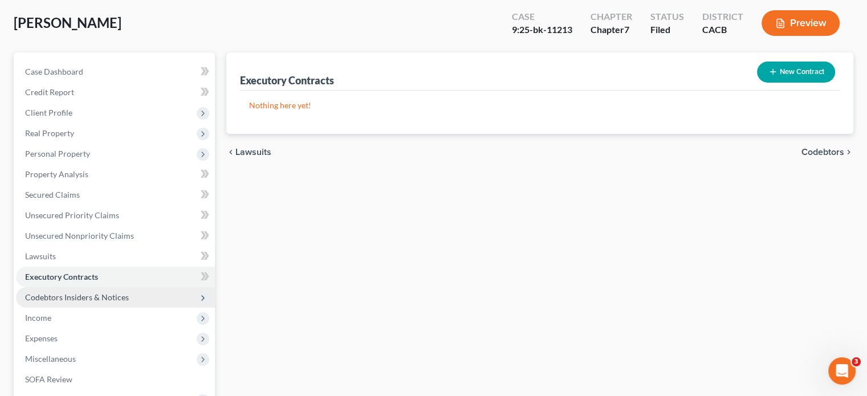
click at [100, 299] on span "Codebtors Insiders & Notices" at bounding box center [77, 297] width 104 height 10
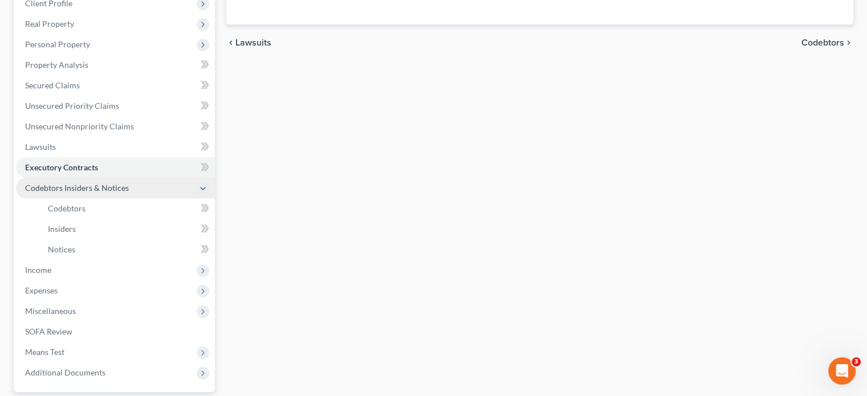
scroll to position [171, 0]
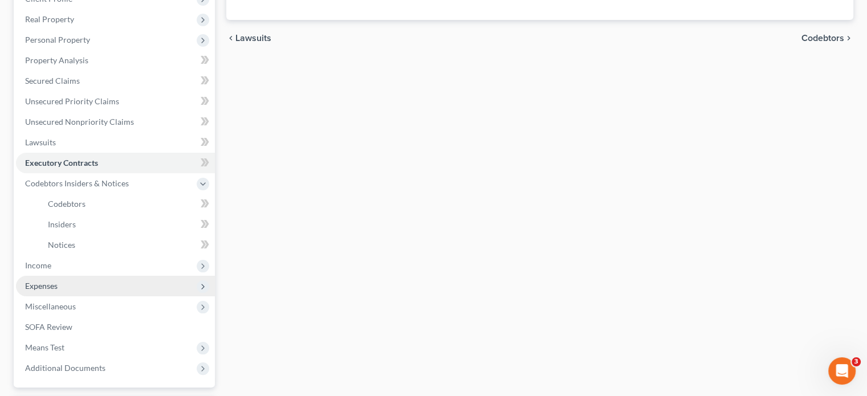
click at [94, 277] on span "Expenses" at bounding box center [115, 286] width 199 height 21
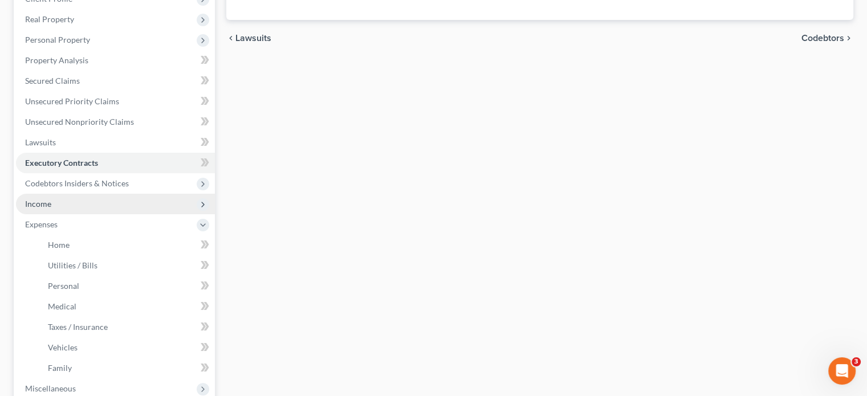
click at [100, 205] on span "Income" at bounding box center [115, 204] width 199 height 21
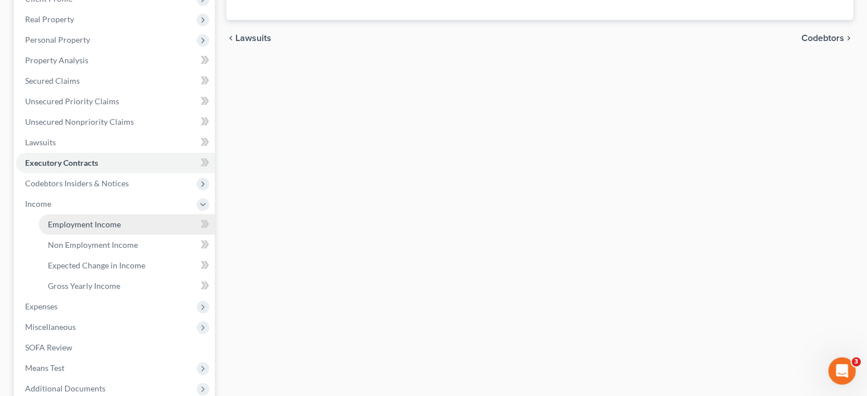
click at [93, 221] on span "Employment Income" at bounding box center [84, 224] width 73 height 10
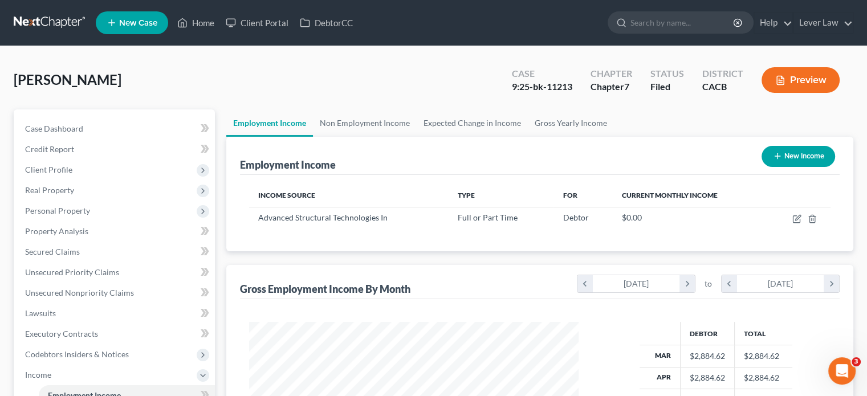
scroll to position [203, 352]
click at [339, 128] on link "Non Employment Income" at bounding box center [365, 122] width 104 height 27
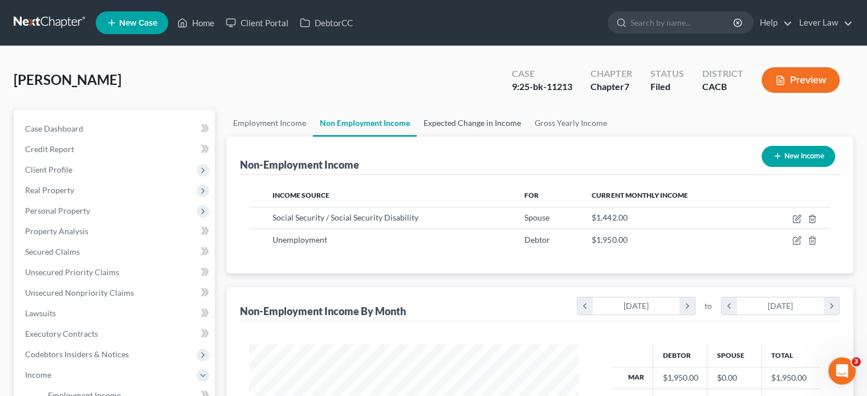
scroll to position [203, 352]
click at [566, 121] on link "Gross Yearly Income" at bounding box center [571, 122] width 86 height 27
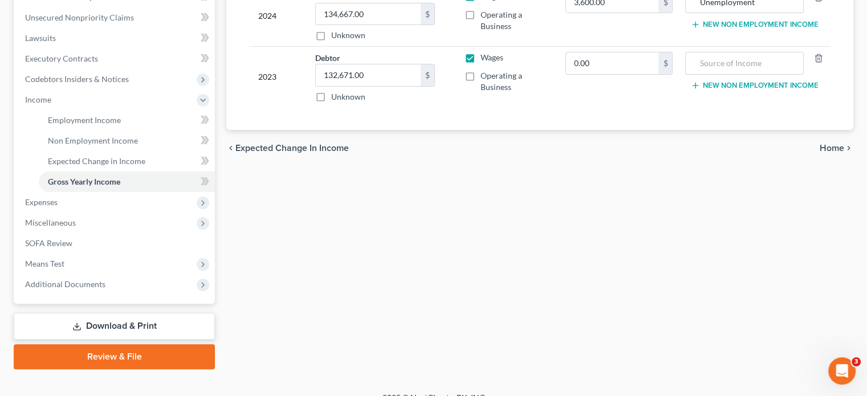
scroll to position [291, 0]
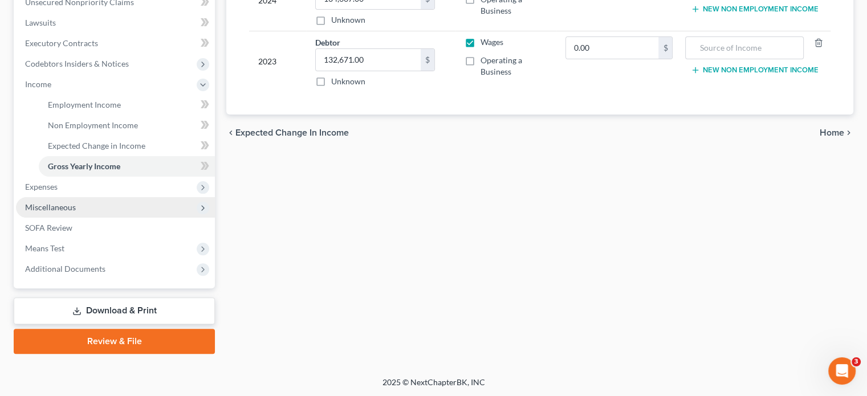
click at [55, 209] on span "Miscellaneous" at bounding box center [50, 207] width 51 height 10
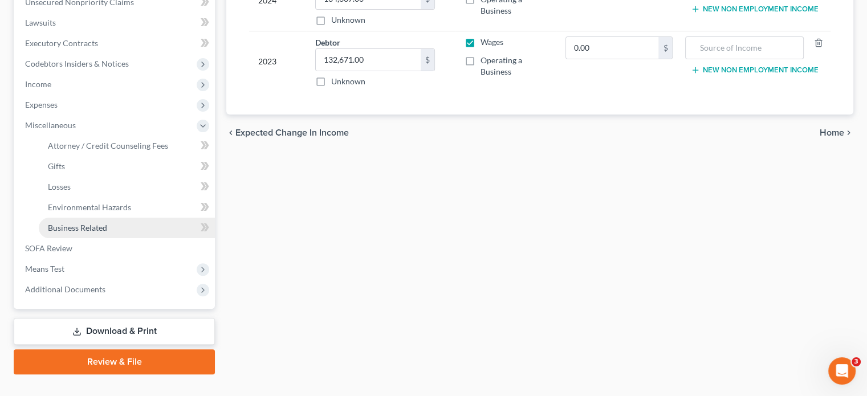
click at [71, 228] on span "Business Related" at bounding box center [77, 228] width 59 height 10
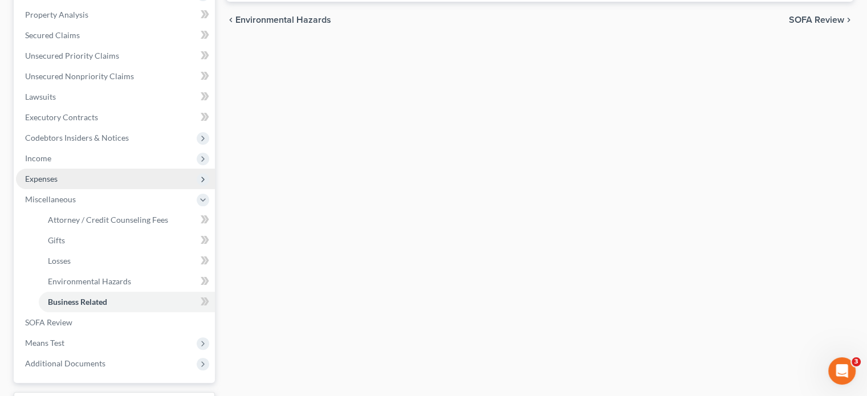
scroll to position [228, 0]
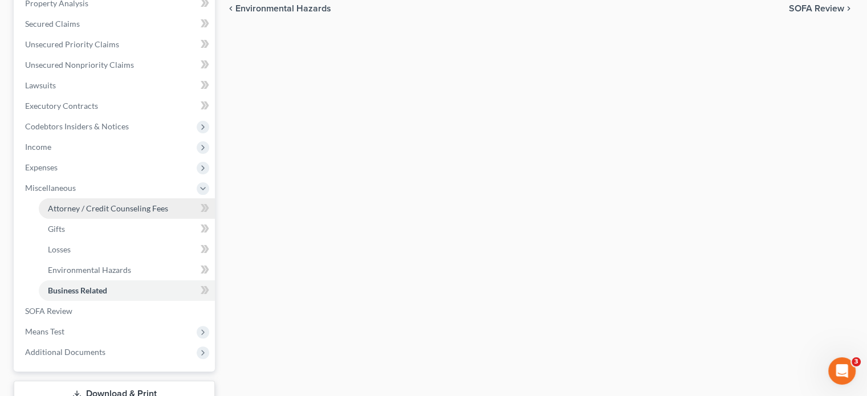
click at [127, 215] on link "Attorney / Credit Counseling Fees" at bounding box center [127, 208] width 176 height 21
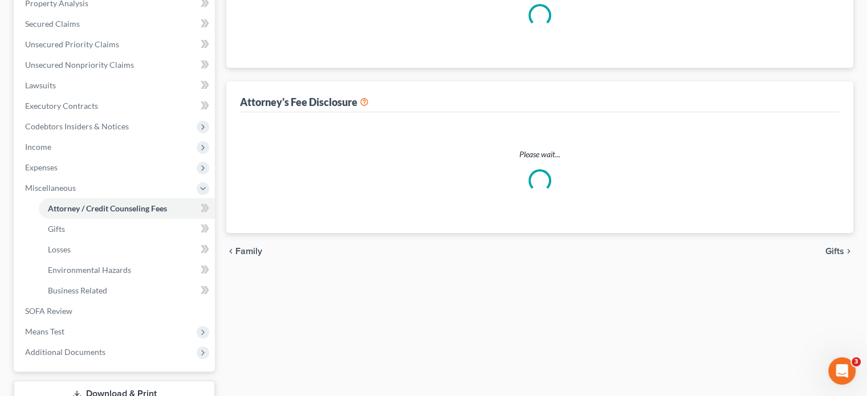
scroll to position [180, 0]
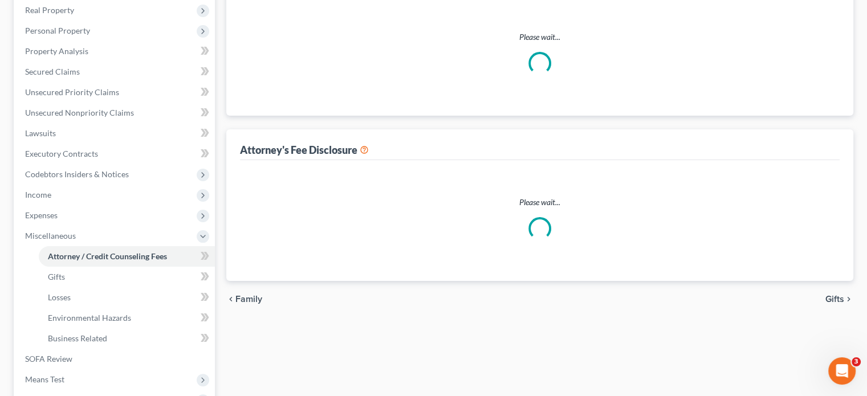
select select "0"
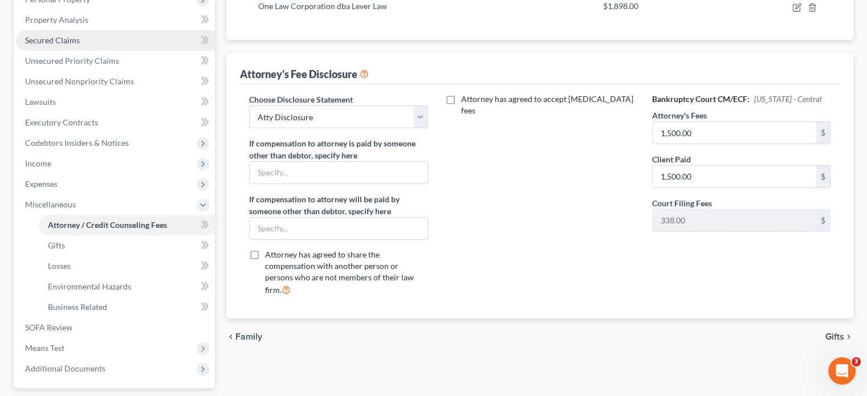
scroll to position [140, 0]
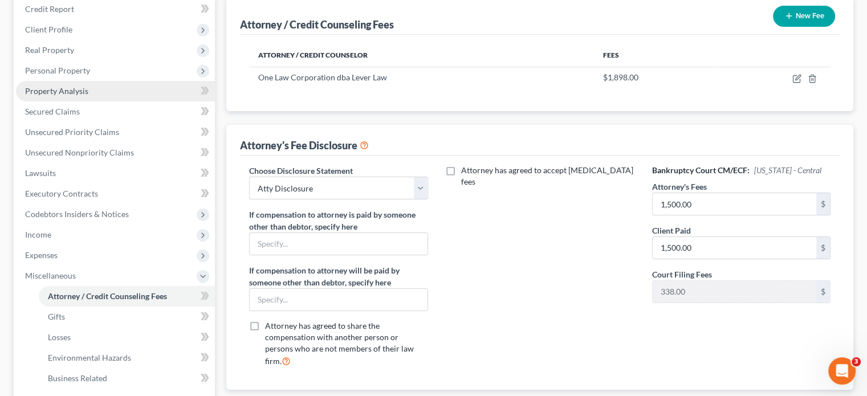
drag, startPoint x: 67, startPoint y: 67, endPoint x: 67, endPoint y: 84, distance: 16.5
click at [67, 67] on span "Personal Property" at bounding box center [57, 71] width 65 height 10
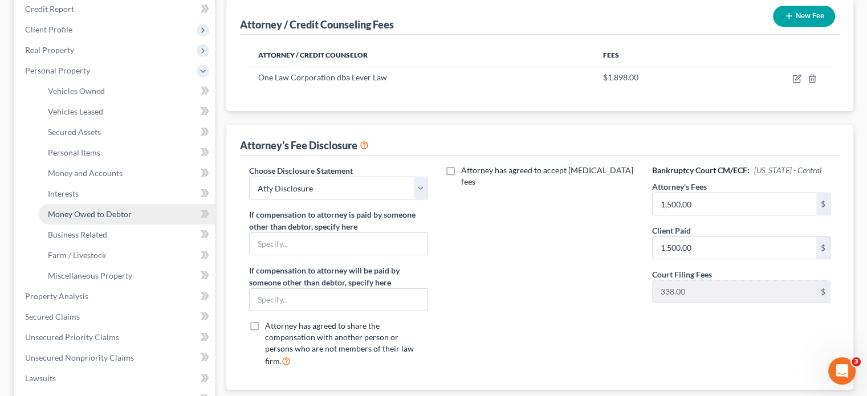
click at [82, 210] on span "Money Owed to Debtor" at bounding box center [90, 214] width 84 height 10
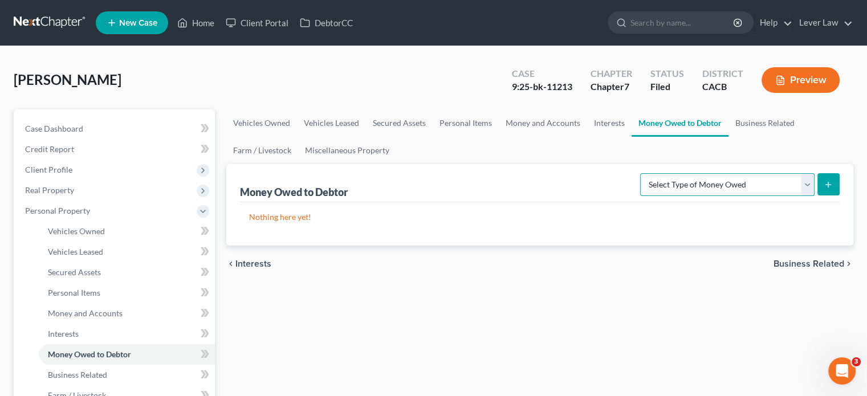
click at [697, 183] on select "Select Type of Money Owed Accounts Receivable Alimony Child Support Claims Agai…" at bounding box center [727, 184] width 174 height 23
select select "social_security_benefits"
click at [642, 173] on select "Select Type of Money Owed Accounts Receivable Alimony Child Support Claims Agai…" at bounding box center [727, 184] width 174 height 23
click at [828, 177] on button "submit" at bounding box center [828, 184] width 22 height 22
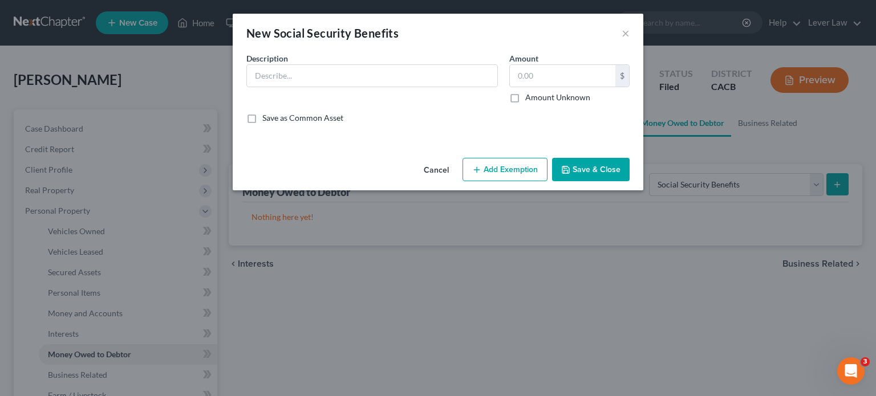
click at [502, 180] on button "Add Exemption" at bounding box center [504, 170] width 85 height 24
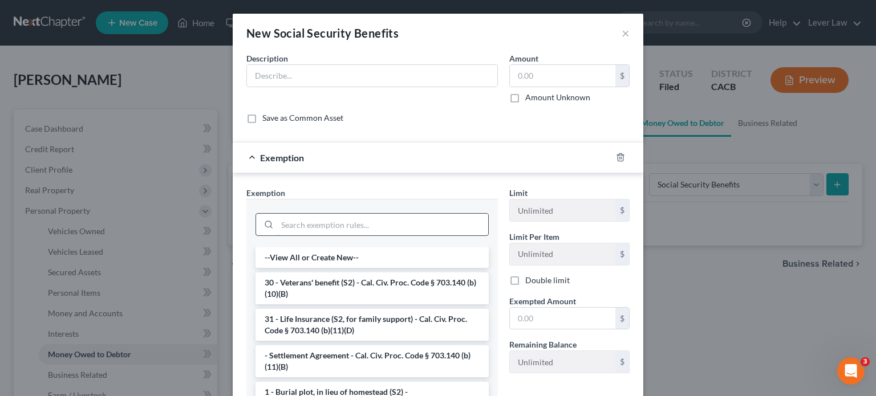
click at [353, 222] on input "search" at bounding box center [382, 225] width 211 height 22
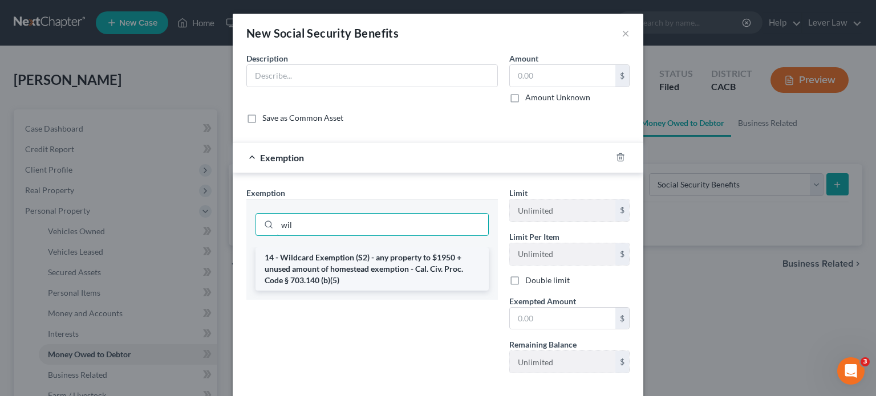
type input "wil"
click at [345, 267] on li "14 - Wildcard Exemption (S2) - any property to $1950 + unused amount of homeste…" at bounding box center [371, 268] width 233 height 43
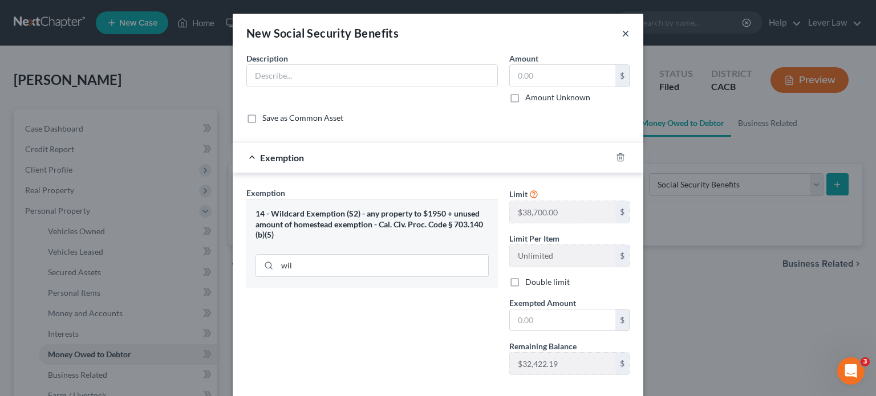
click at [623, 35] on button "×" at bounding box center [625, 33] width 8 height 14
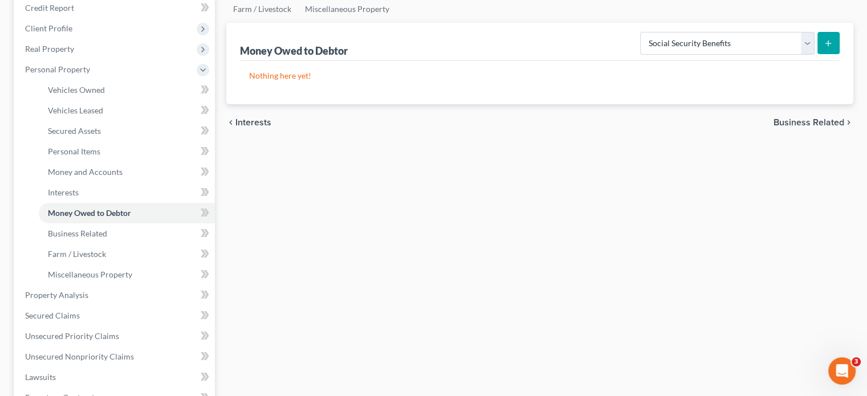
scroll to position [171, 0]
